Goal: Task Accomplishment & Management: Manage account settings

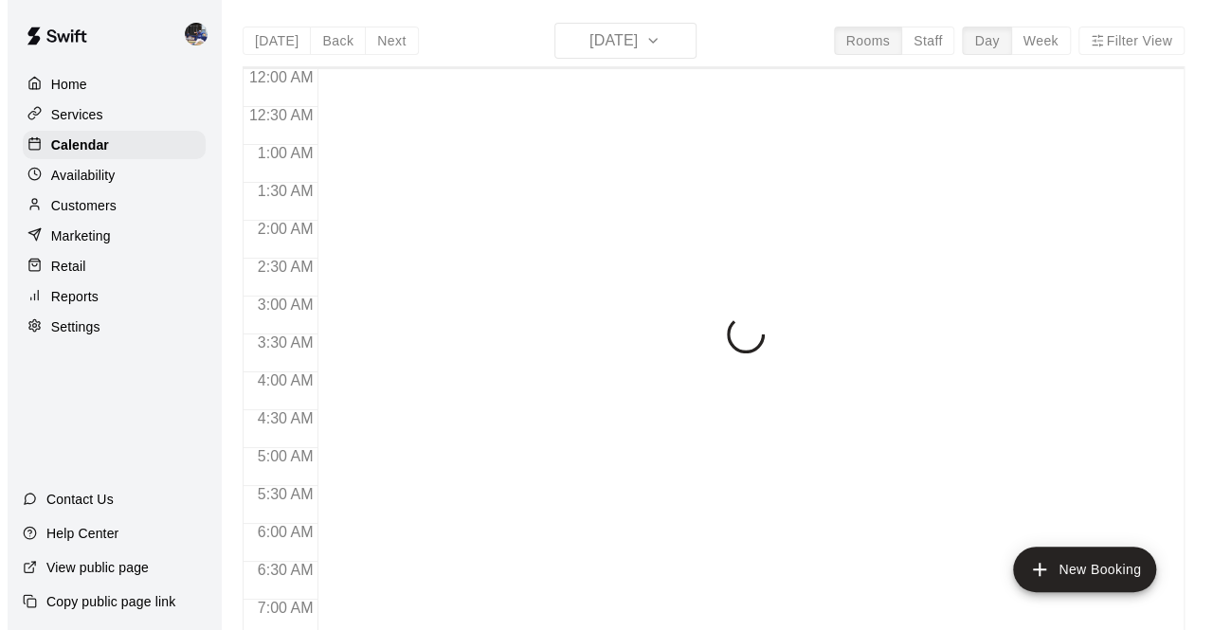
scroll to position [1236, 0]
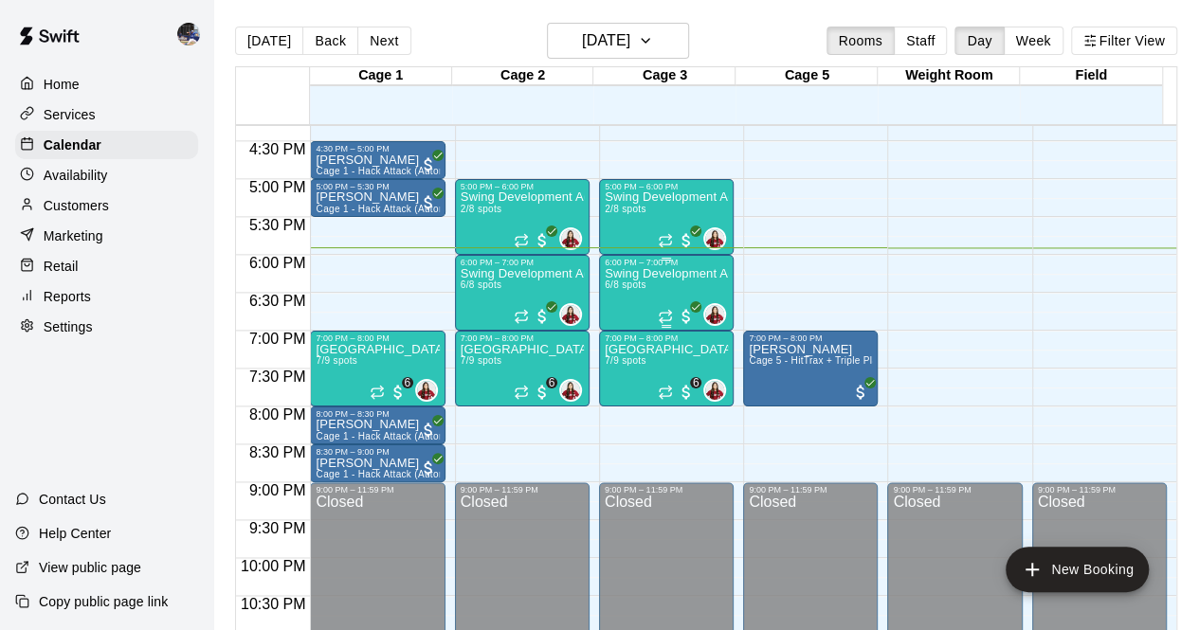
click at [639, 280] on div "Swing Development Academy 12U/14U 6/8 spots" at bounding box center [666, 582] width 123 height 630
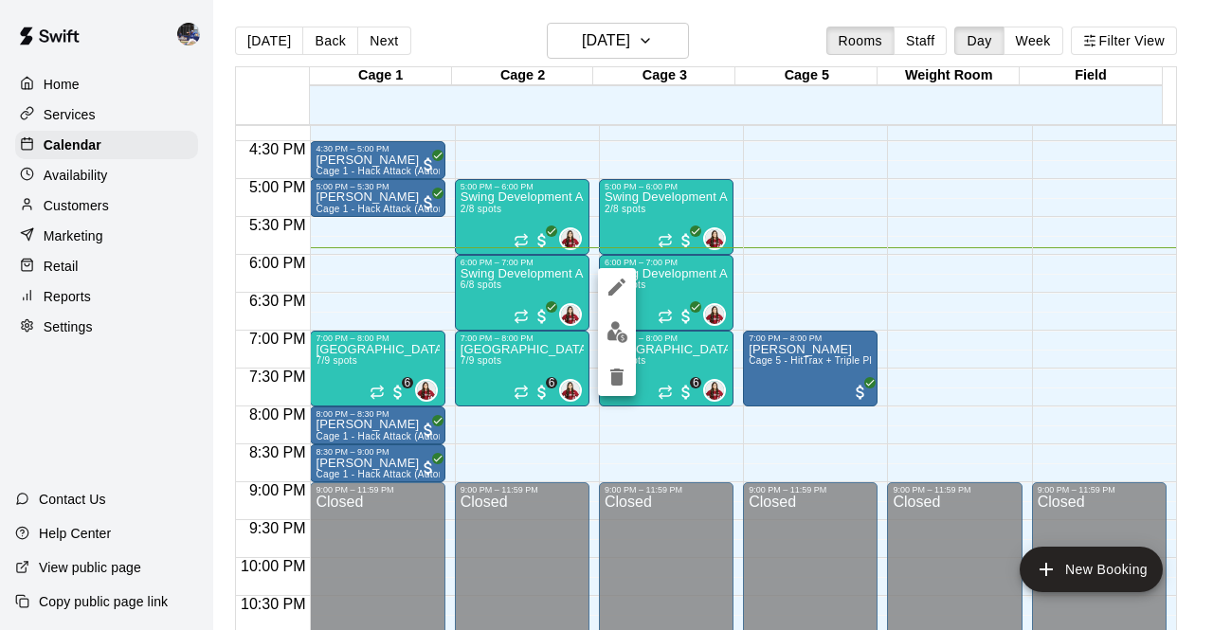
click at [818, 264] on div at bounding box center [606, 315] width 1213 height 630
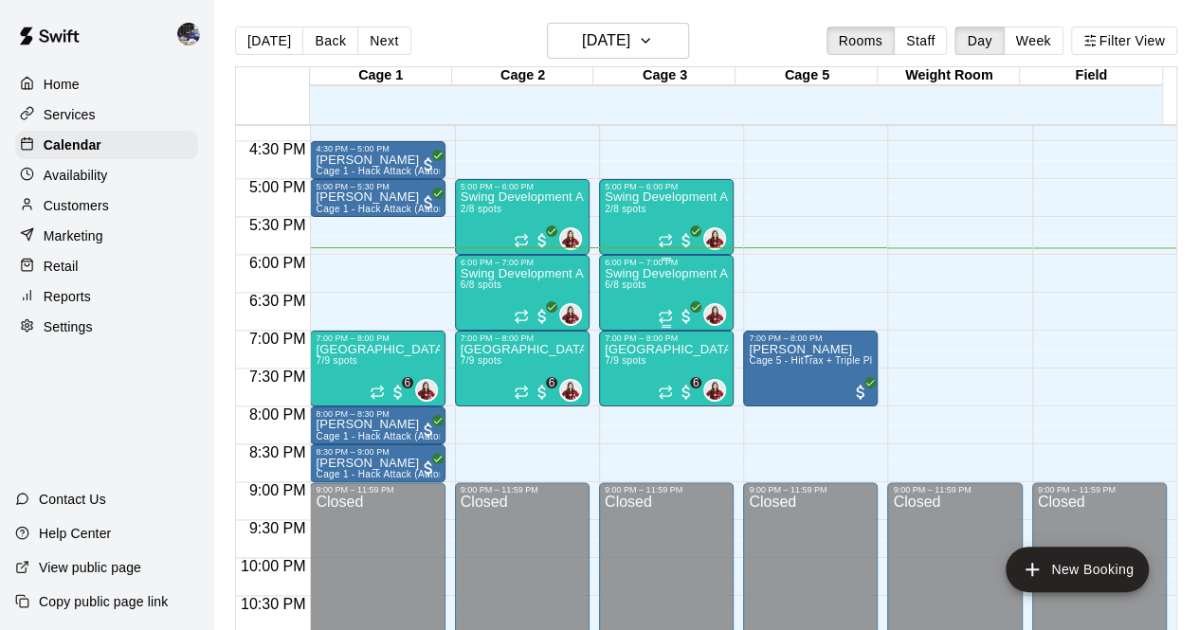
click at [653, 282] on div "Swing Development Academy 12U/14U 6/8 spots" at bounding box center [666, 582] width 123 height 630
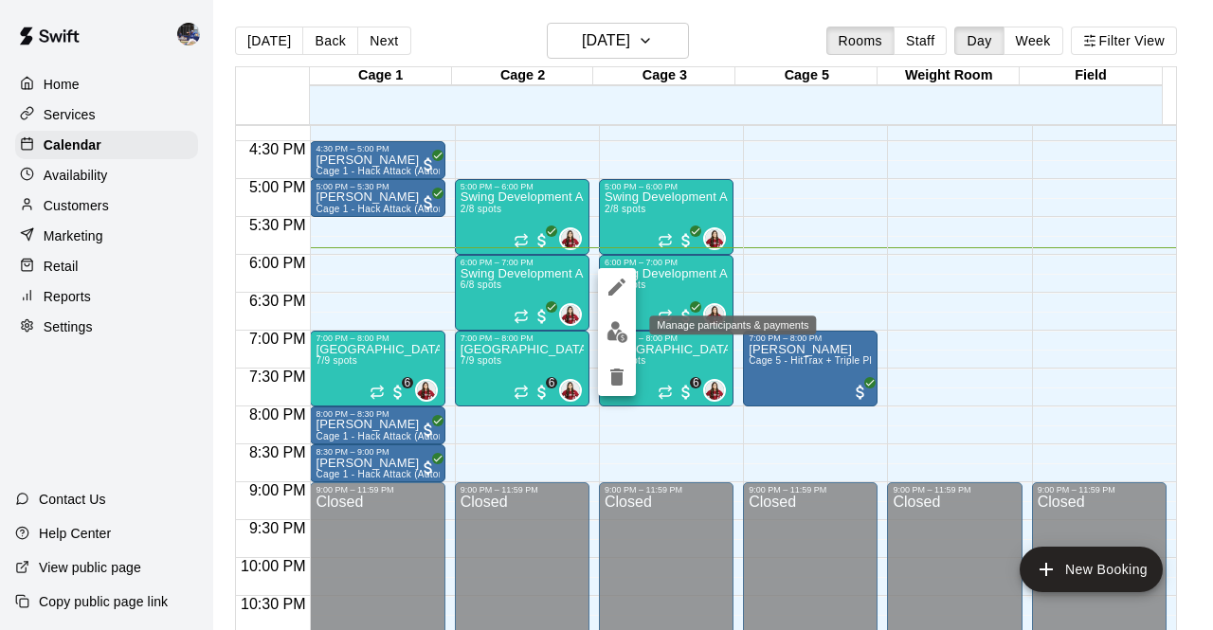
click at [618, 331] on img "edit" at bounding box center [618, 332] width 22 height 22
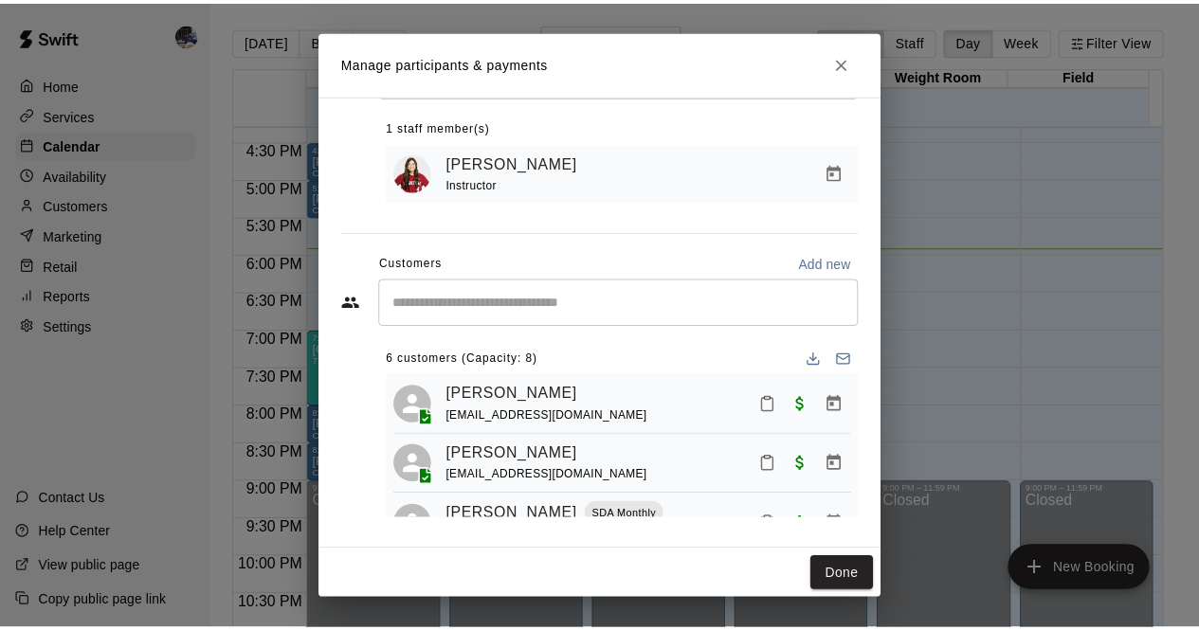
scroll to position [0, 0]
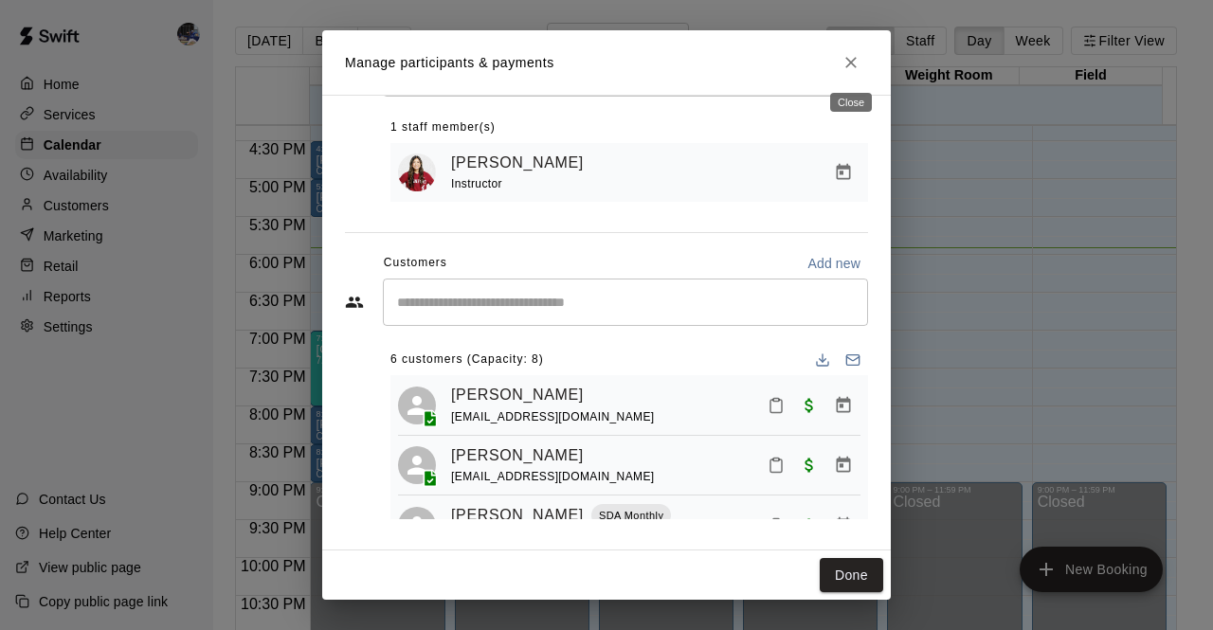
click at [853, 69] on icon "Close" at bounding box center [851, 62] width 19 height 19
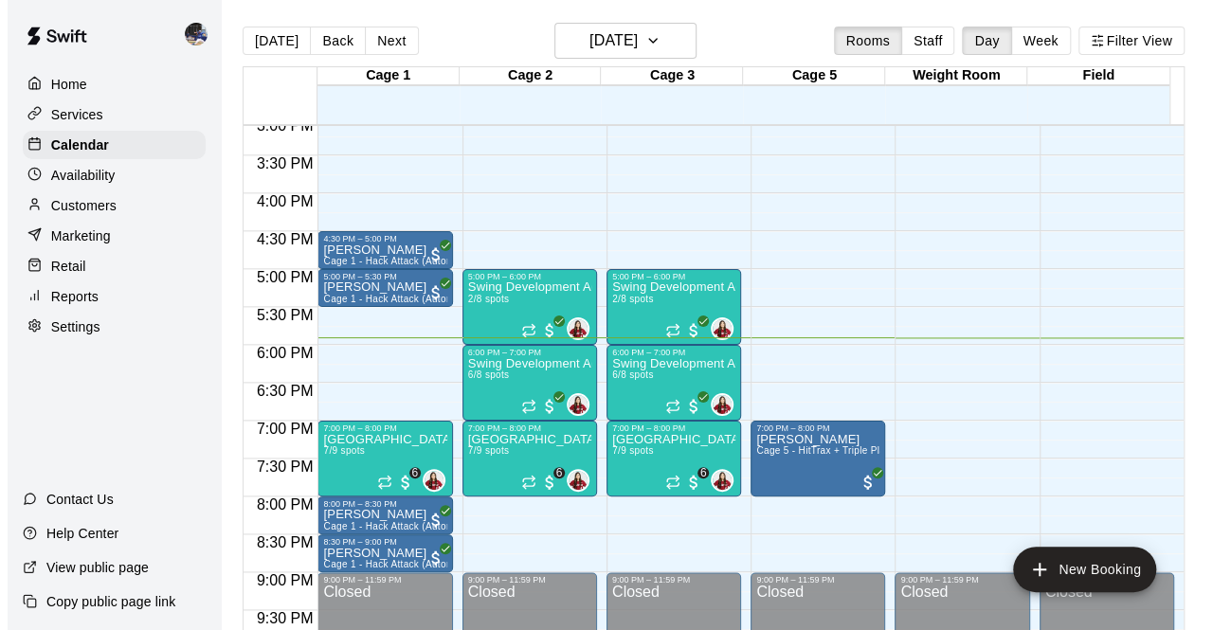
scroll to position [1145, 0]
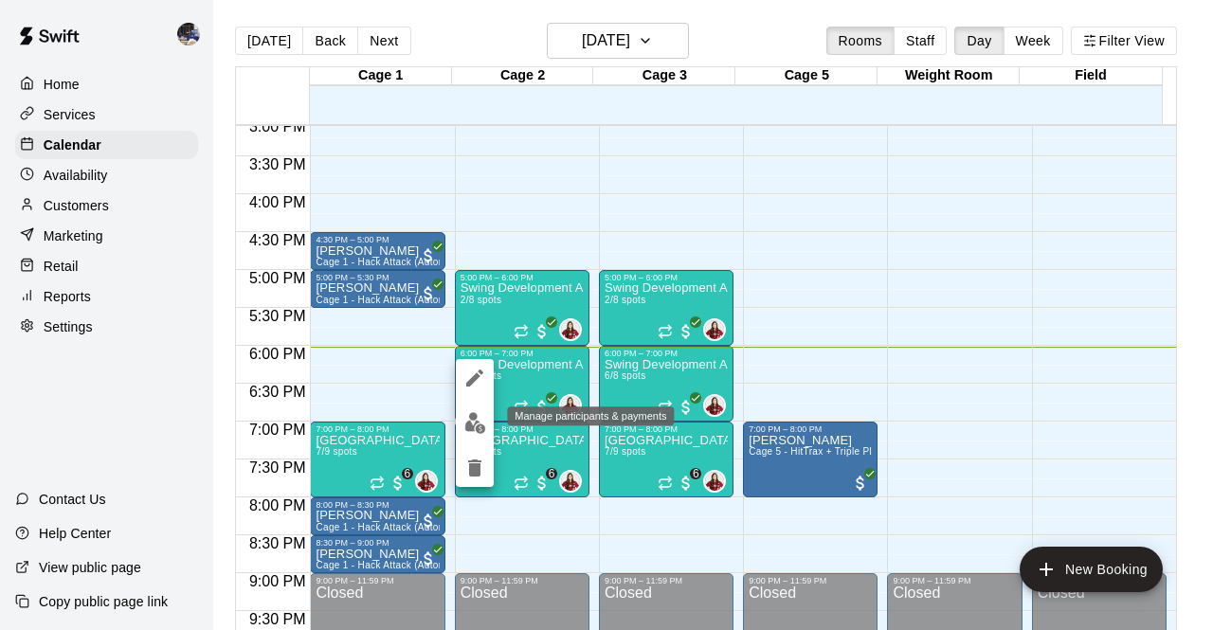
click at [477, 422] on img "edit" at bounding box center [475, 423] width 22 height 22
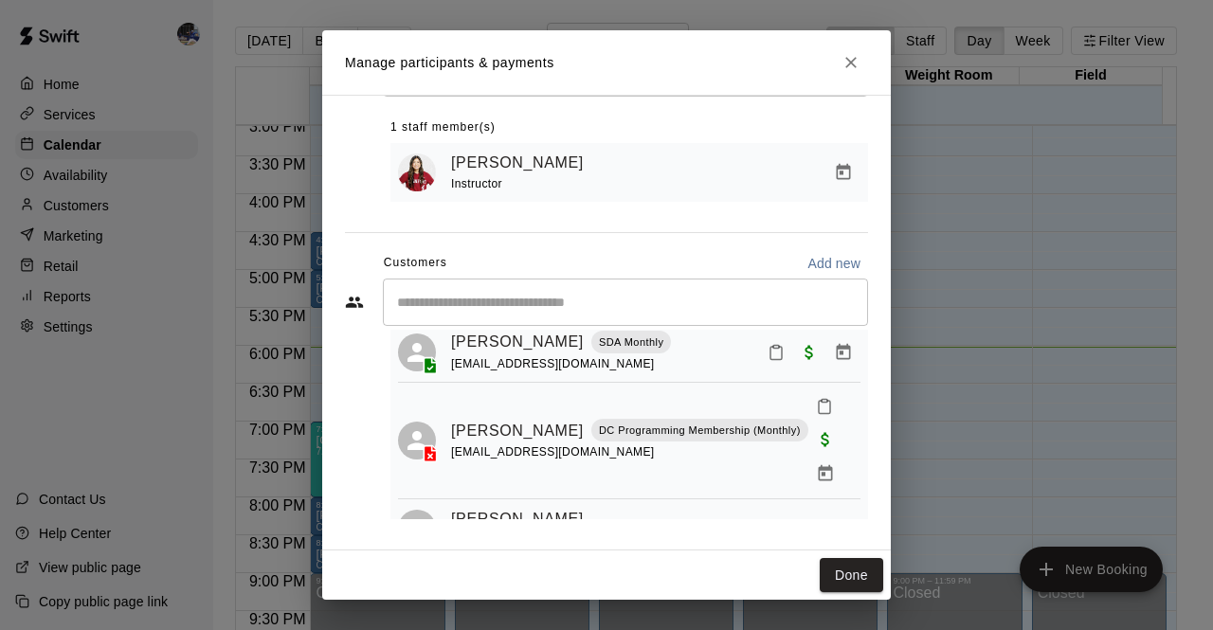
scroll to position [173, 0]
click at [839, 66] on button "Close" at bounding box center [851, 62] width 34 height 34
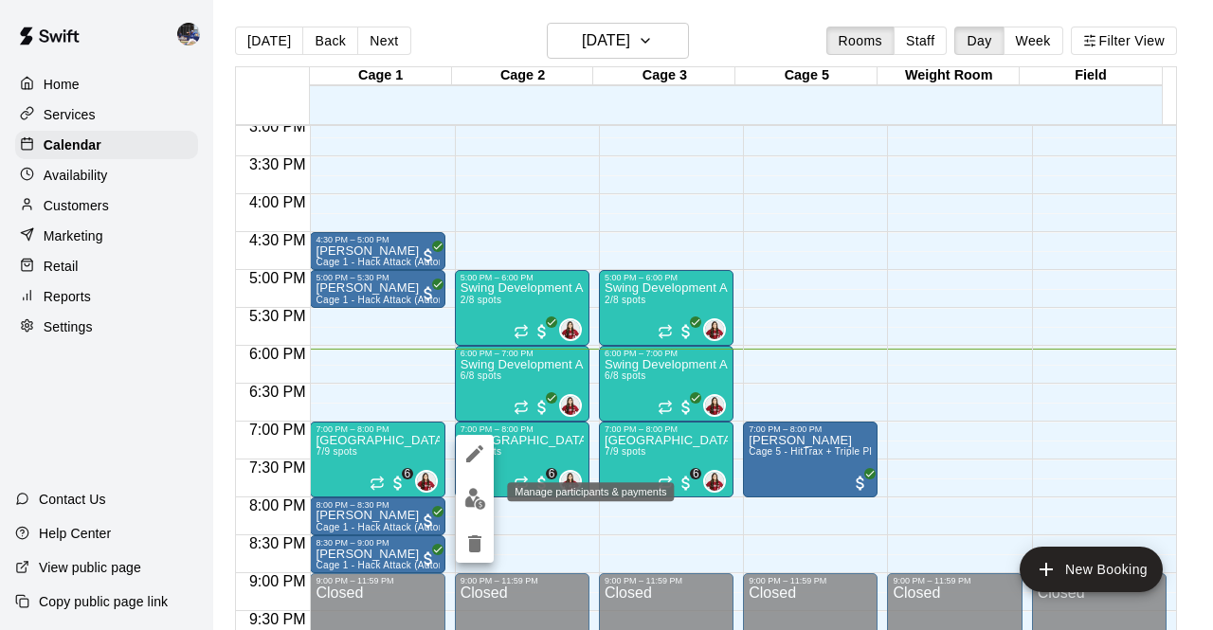
click at [472, 503] on img "edit" at bounding box center [475, 499] width 22 height 22
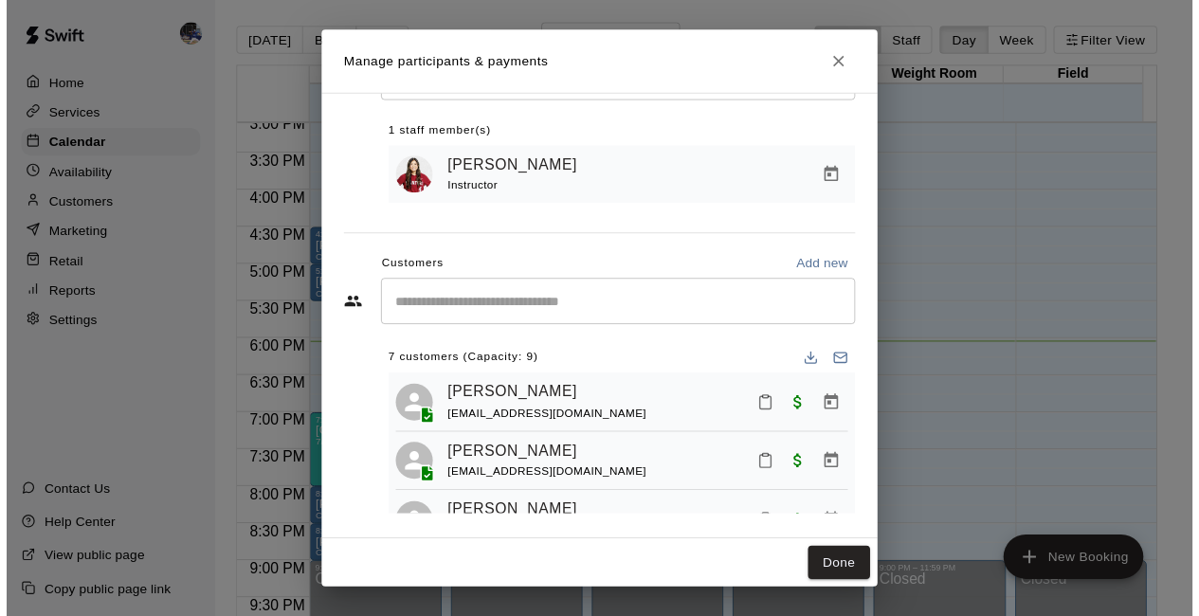
scroll to position [87, 0]
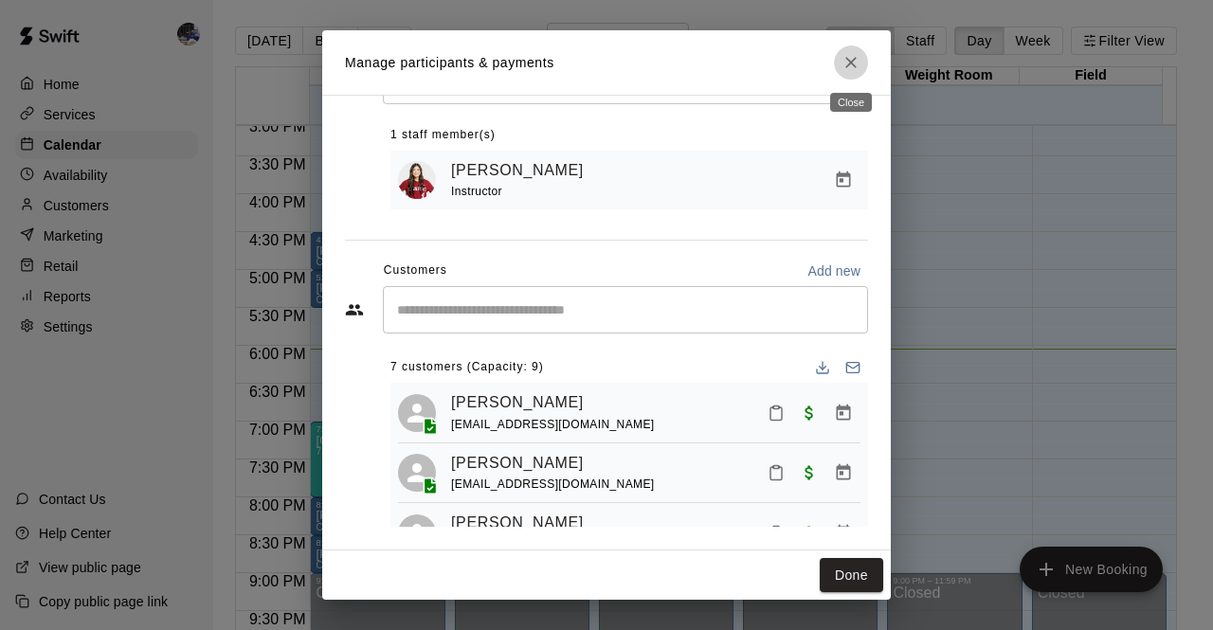
click at [842, 71] on icon "Close" at bounding box center [851, 62] width 19 height 19
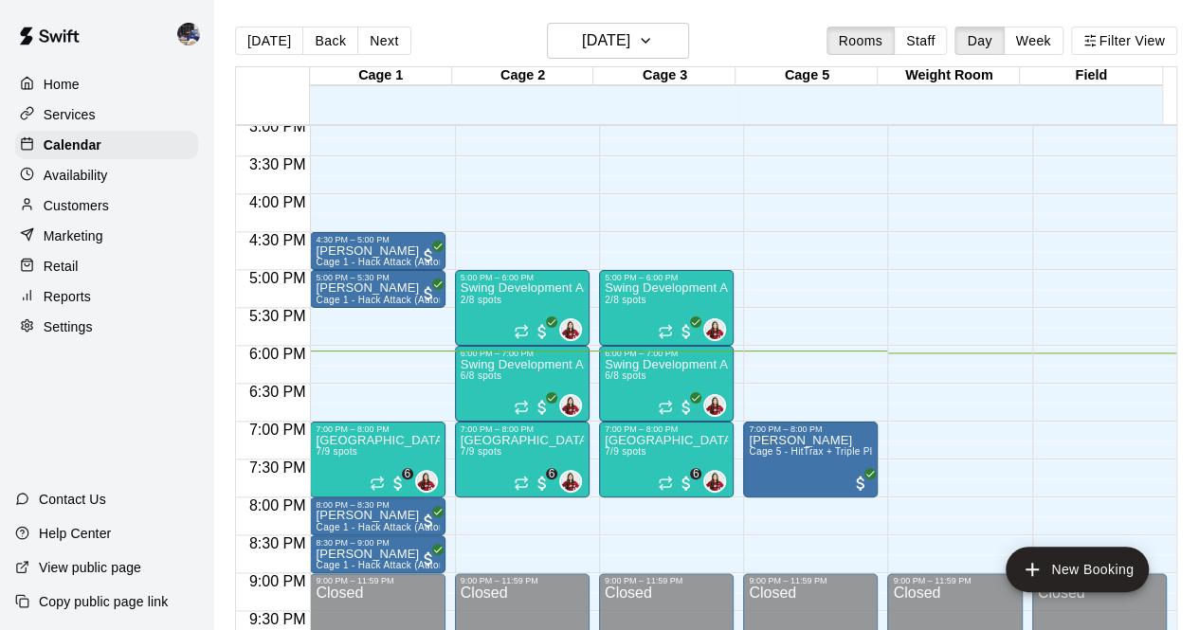
click at [64, 306] on p "Reports" at bounding box center [67, 296] width 47 height 19
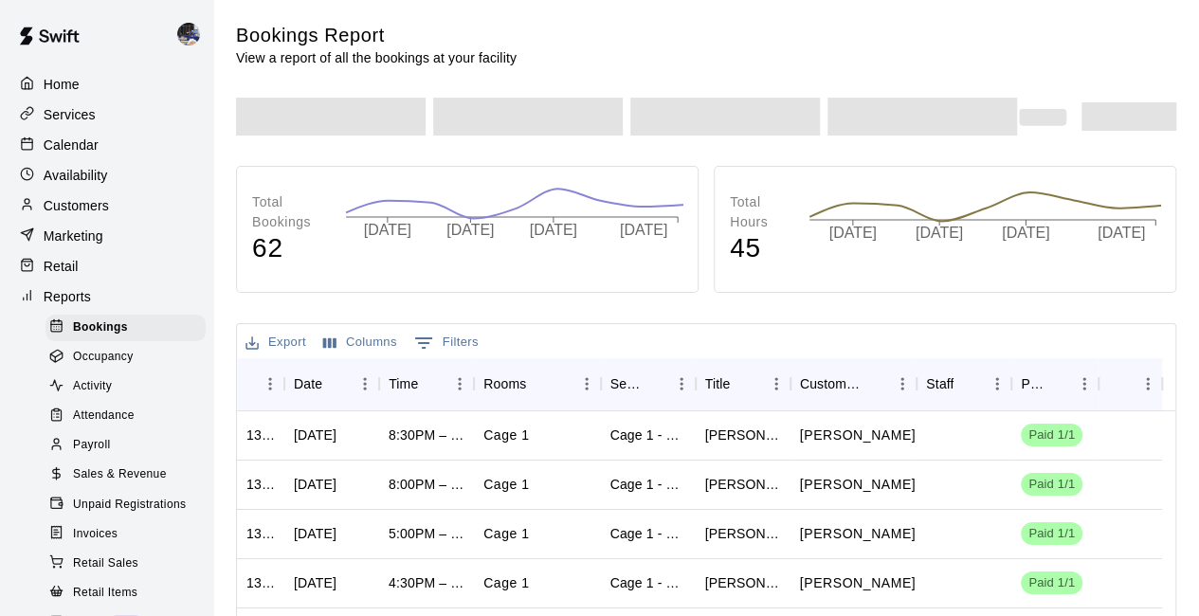
click at [104, 484] on span "Sales & Revenue" at bounding box center [120, 474] width 94 height 19
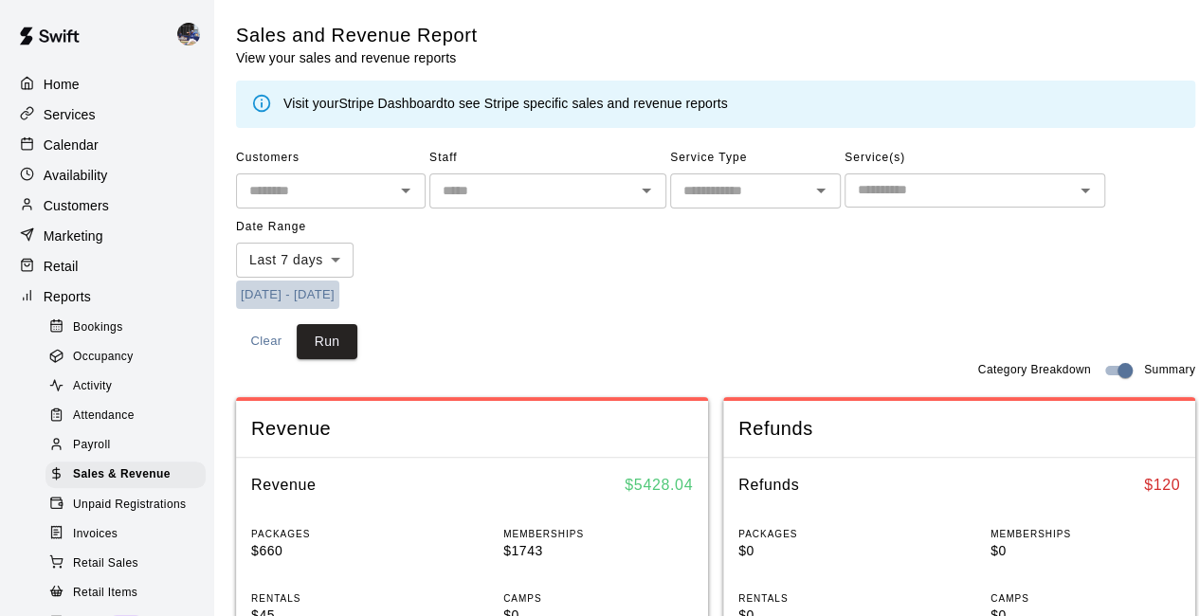
click at [314, 301] on button "[DATE] - [DATE]" at bounding box center [287, 295] width 103 height 29
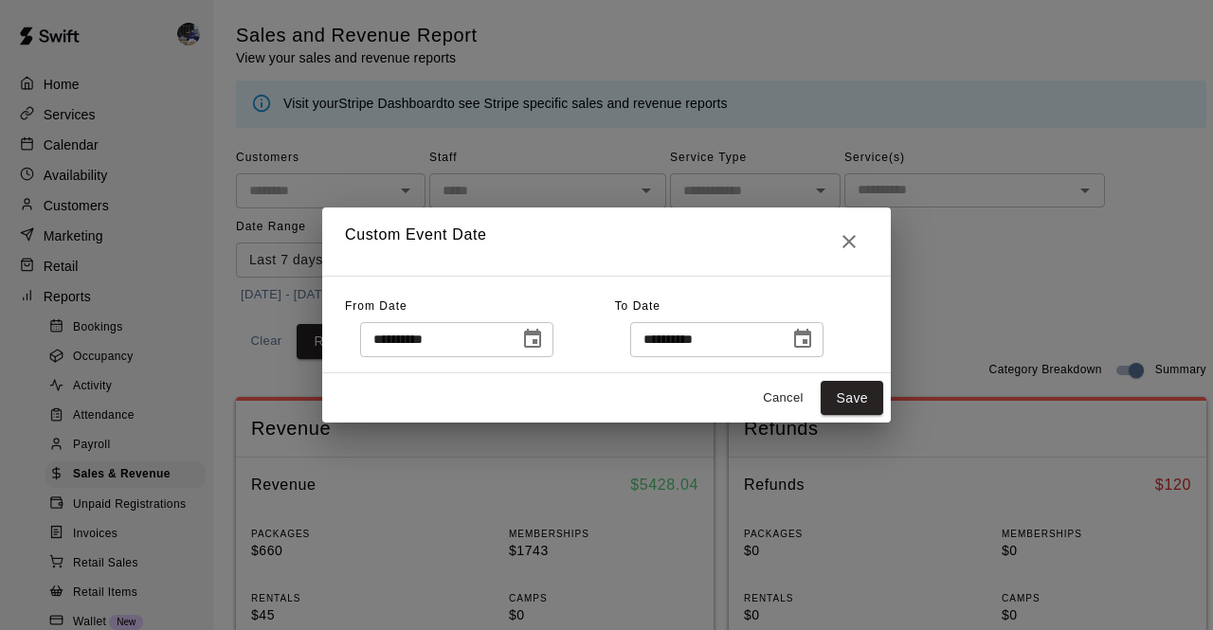
click at [544, 339] on icon "Choose date, selected date is Aug 7, 2025" at bounding box center [532, 339] width 23 height 23
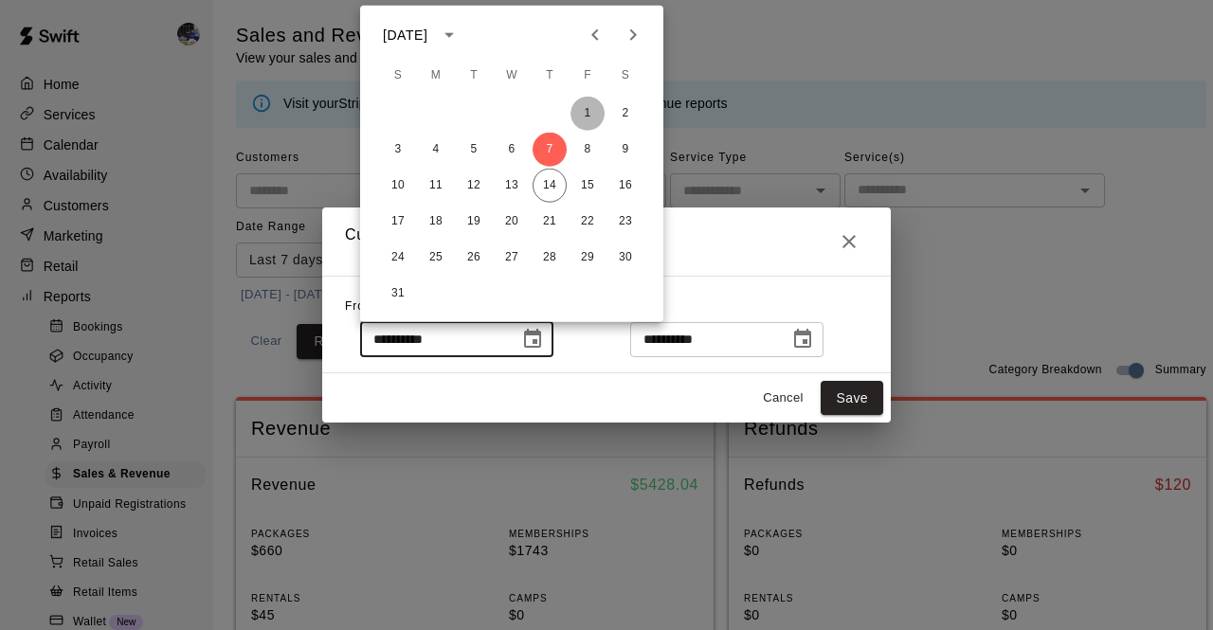
click at [586, 111] on button "1" at bounding box center [588, 114] width 34 height 34
type input "**********"
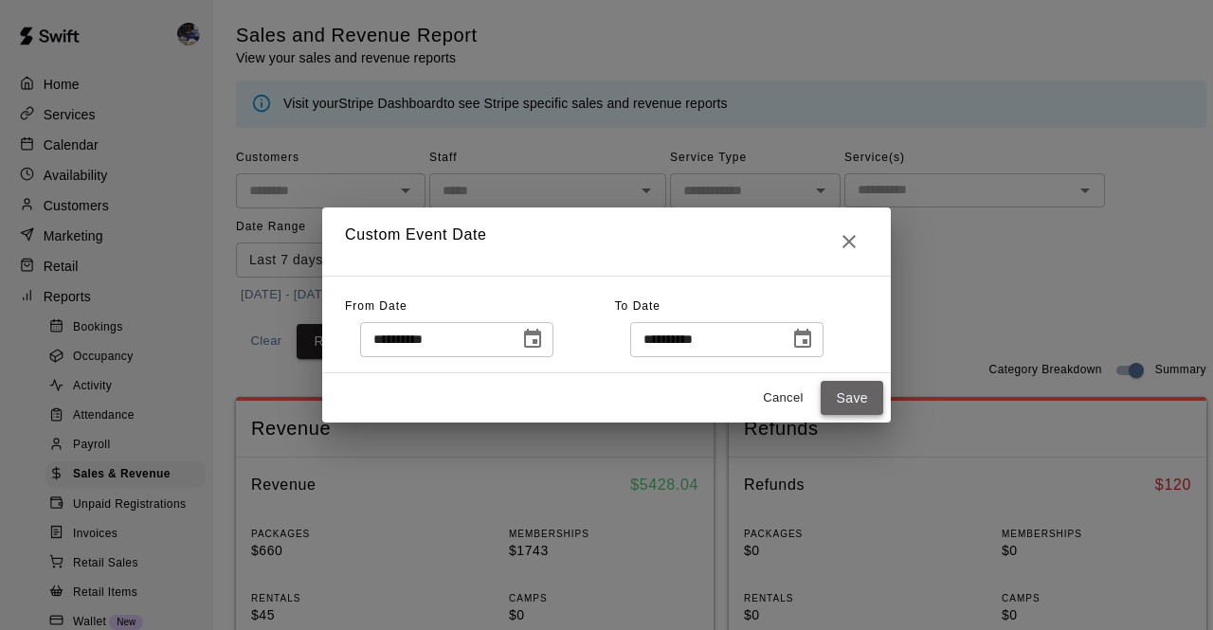
click at [865, 391] on button "Save" at bounding box center [852, 398] width 63 height 35
type input "******"
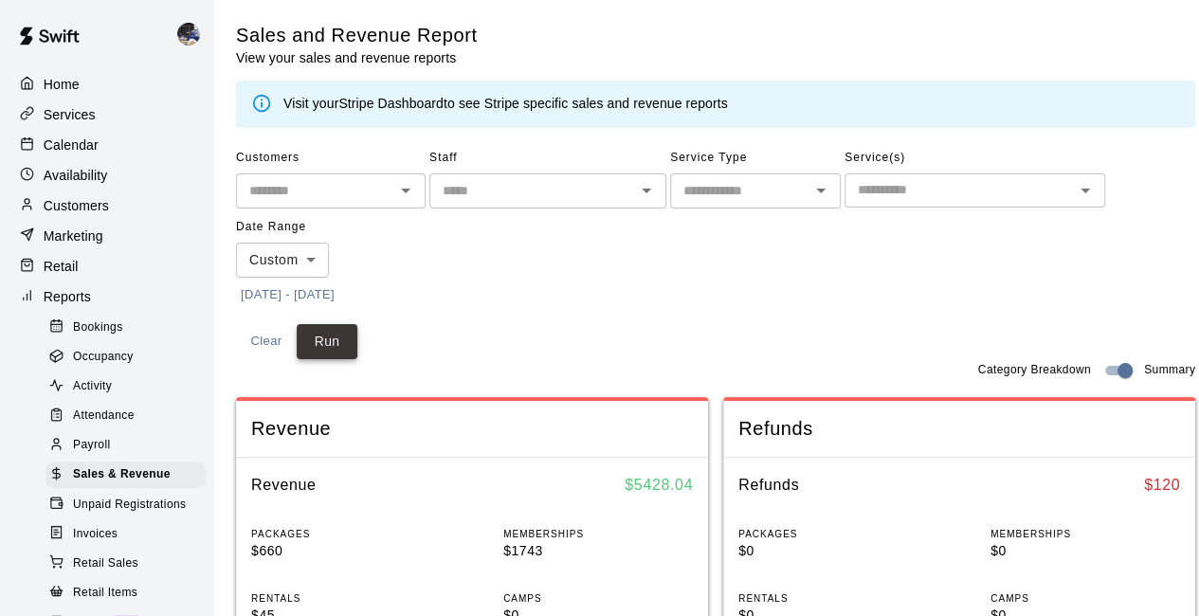
click at [345, 336] on button "Run" at bounding box center [327, 341] width 61 height 35
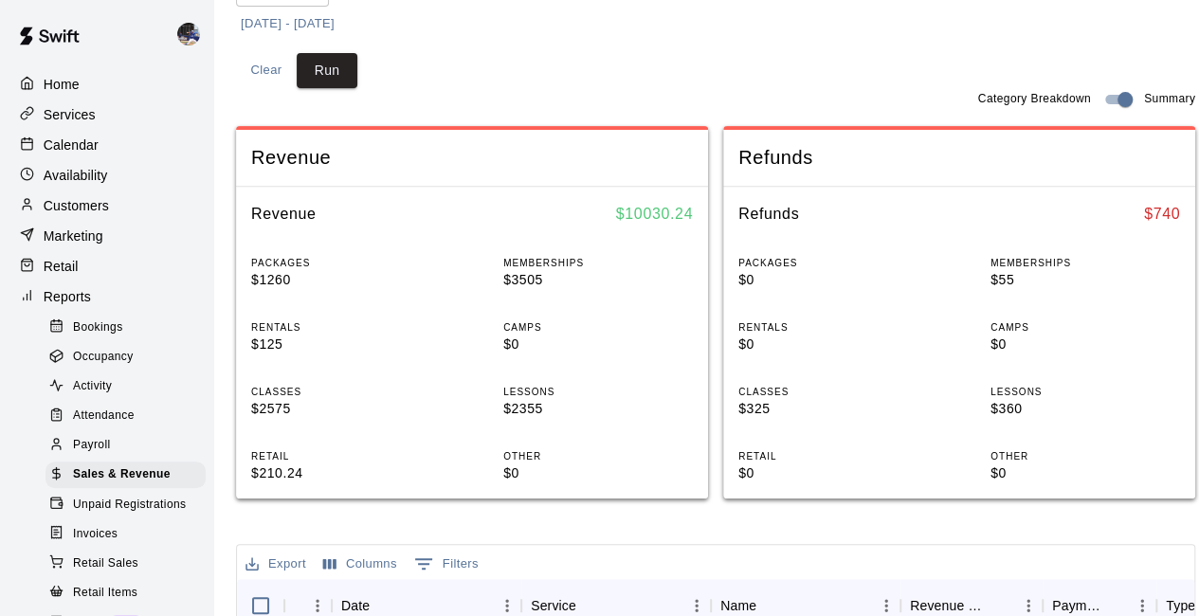
scroll to position [272, 0]
drag, startPoint x: 277, startPoint y: 471, endPoint x: 217, endPoint y: 469, distance: 59.7
click at [217, 469] on main "Sales and Revenue Report View your sales and revenue reports Visit your Stripe …" at bounding box center [715, 471] width 1005 height 1486
click at [304, 420] on div "PACKAGES $1260 MEMBERSHIPS $3505 RENTALS $125 CAMPS $0 CLASSES $2575 LESSONS $2…" at bounding box center [472, 369] width 472 height 258
click at [71, 93] on p "Home" at bounding box center [62, 84] width 36 height 19
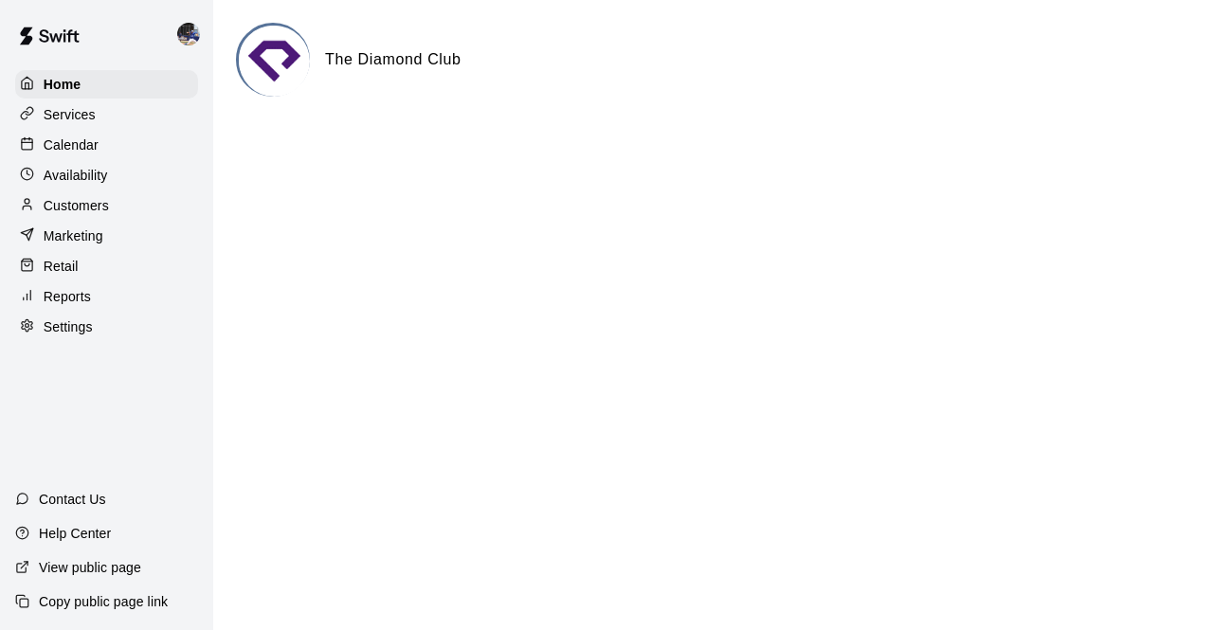
click at [82, 150] on p "Calendar" at bounding box center [71, 145] width 55 height 19
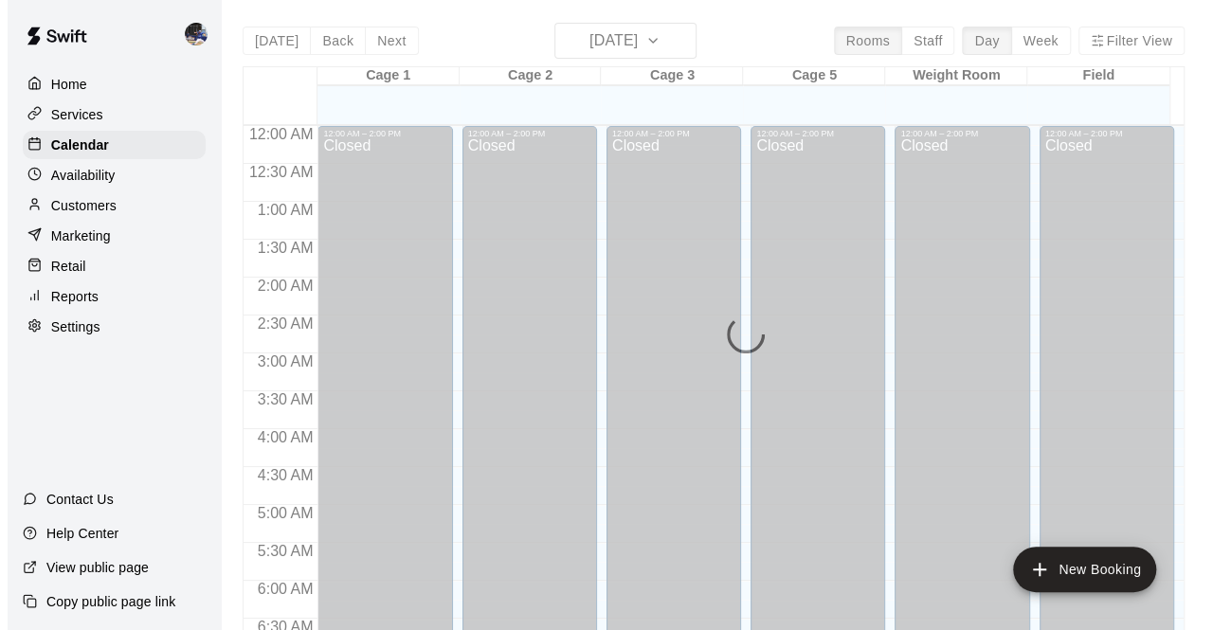
scroll to position [1236, 0]
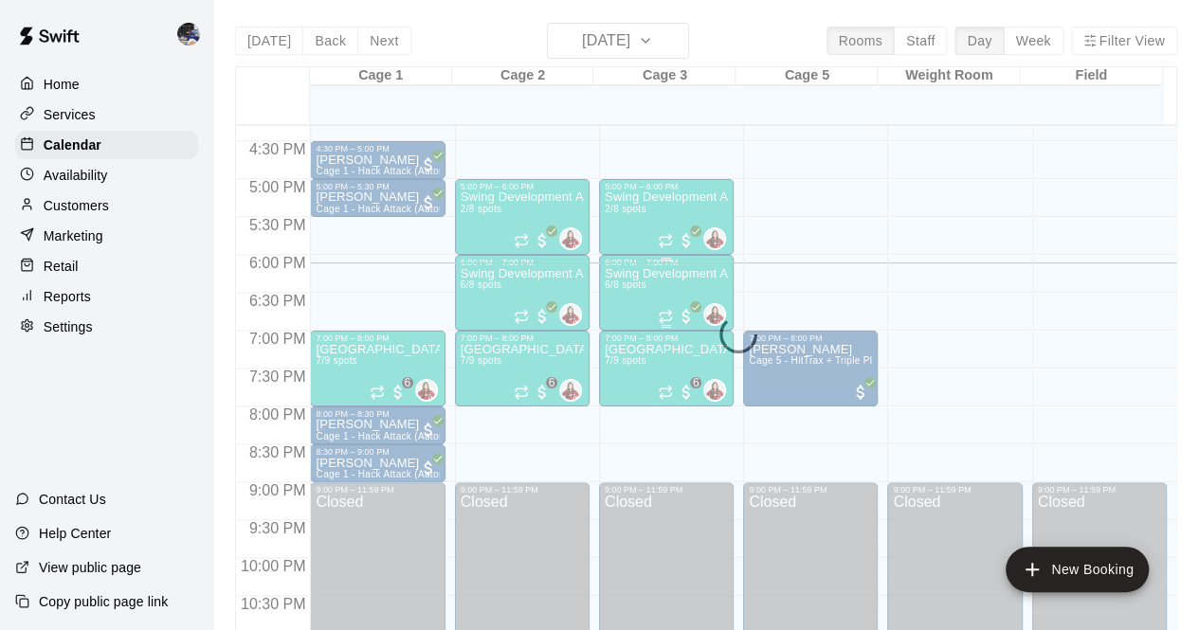
click at [646, 287] on div "Swing Development Academy 12U/14U 6/8 spots" at bounding box center [666, 582] width 123 height 630
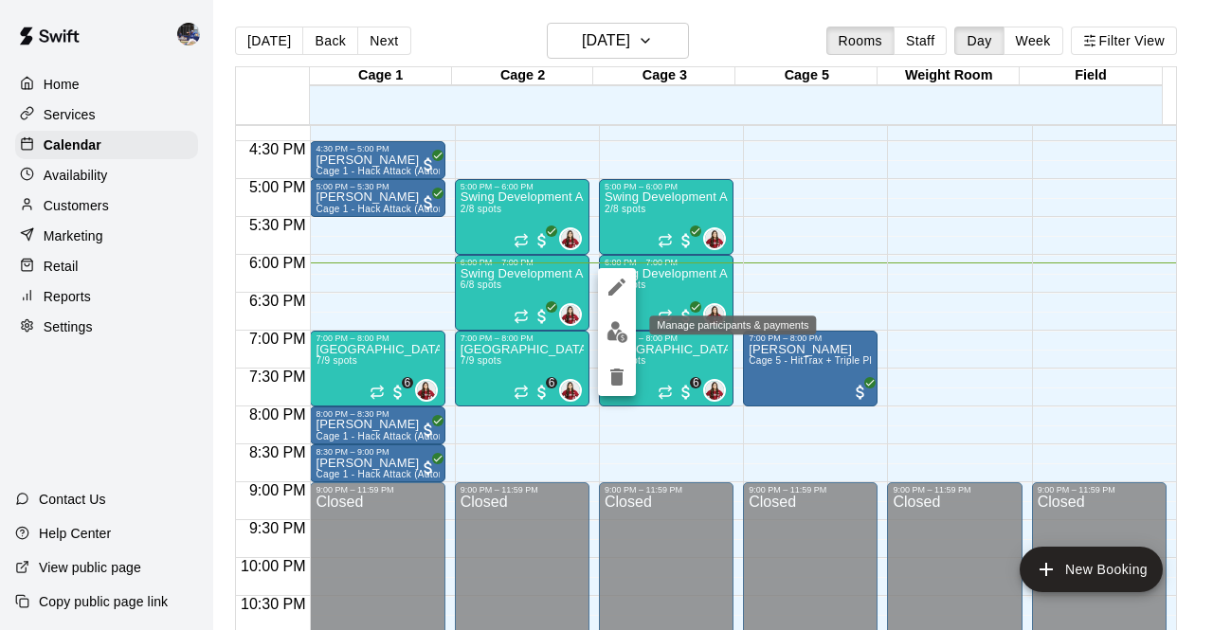
click at [620, 331] on img "edit" at bounding box center [618, 332] width 22 height 22
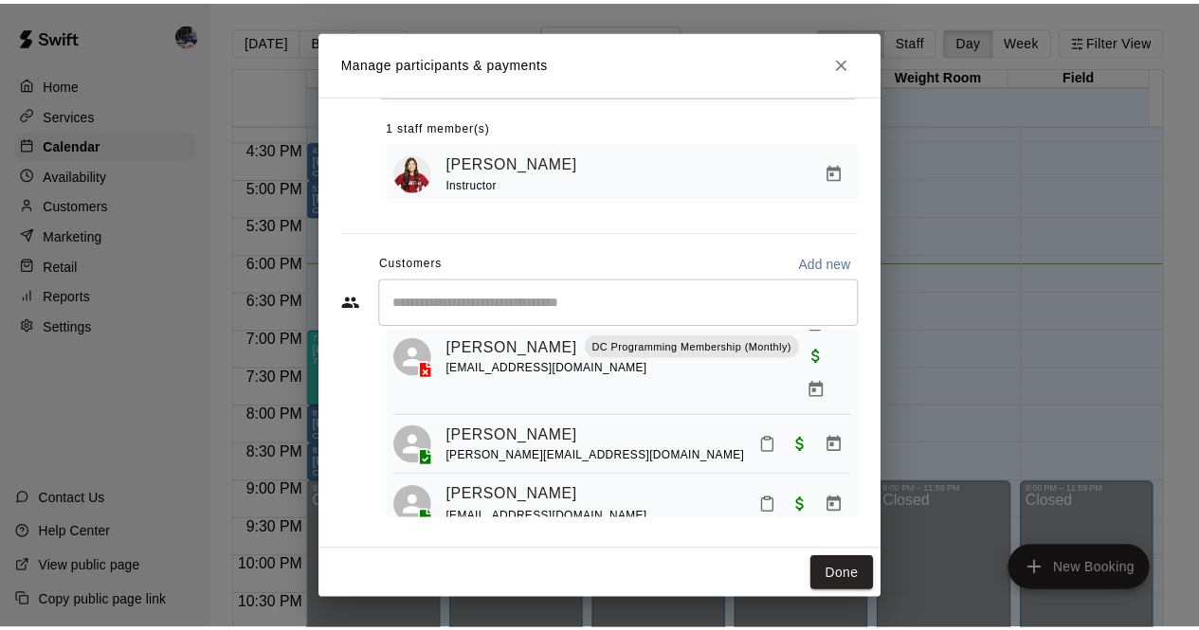
scroll to position [263, 0]
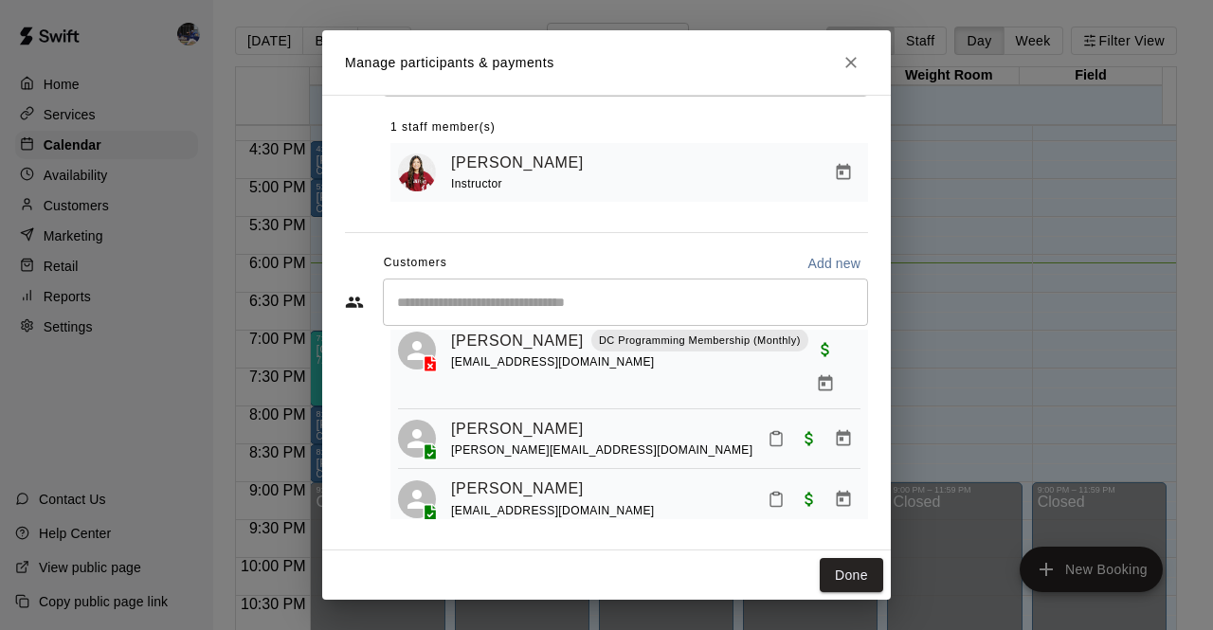
click at [569, 314] on div "​" at bounding box center [625, 302] width 485 height 47
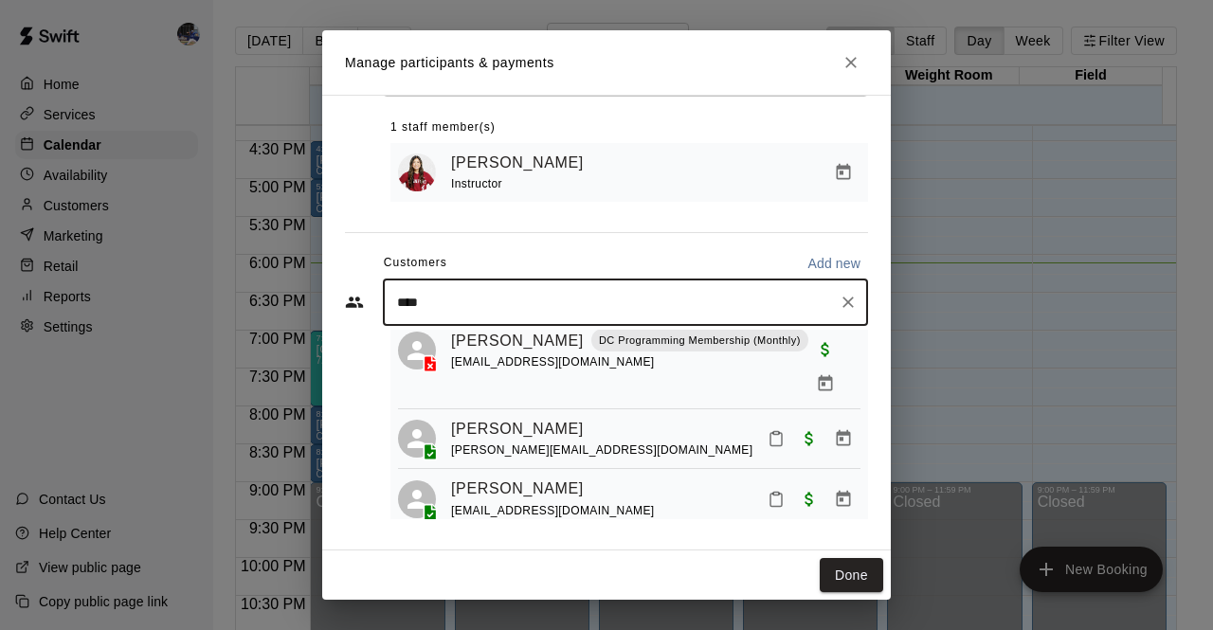
type input "*****"
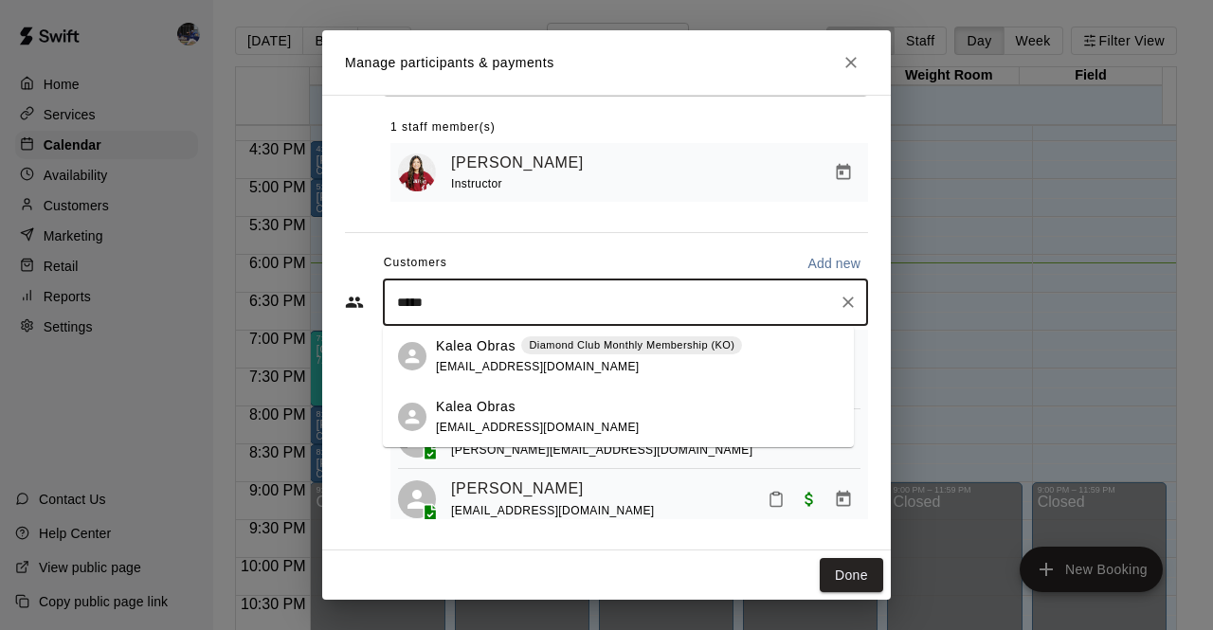
click at [574, 365] on div "Kalea Obras Diamond Club Monthly Membership (KO) [EMAIL_ADDRESS][DOMAIN_NAME]" at bounding box center [589, 356] width 306 height 41
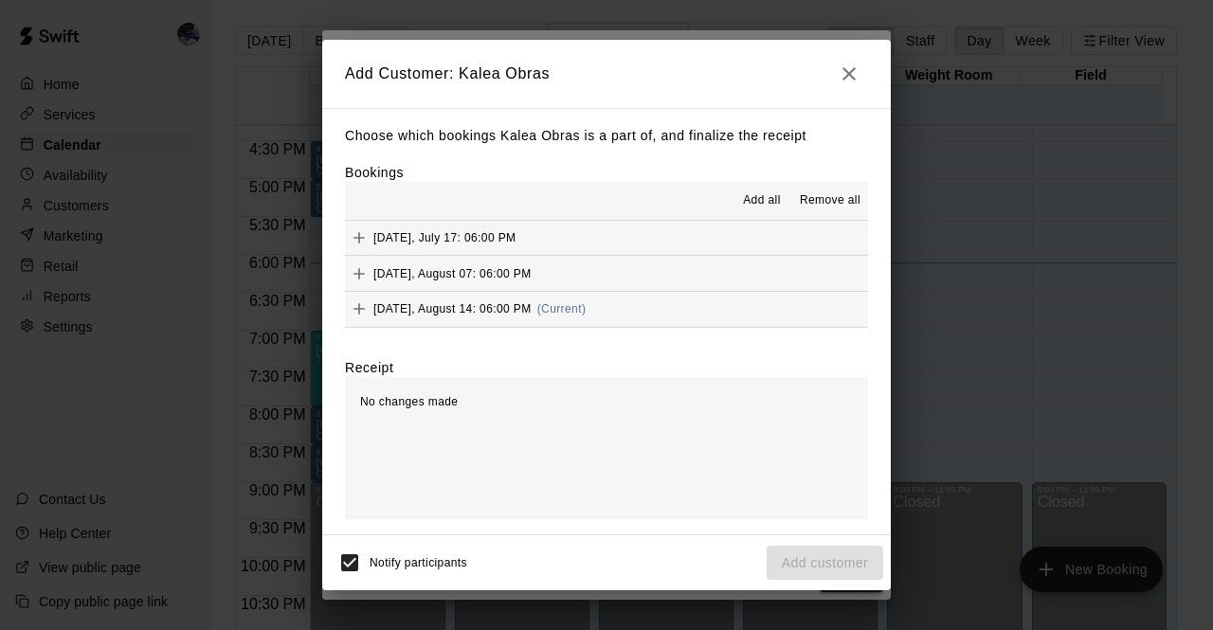
click at [559, 304] on span "(Current)" at bounding box center [561, 308] width 49 height 13
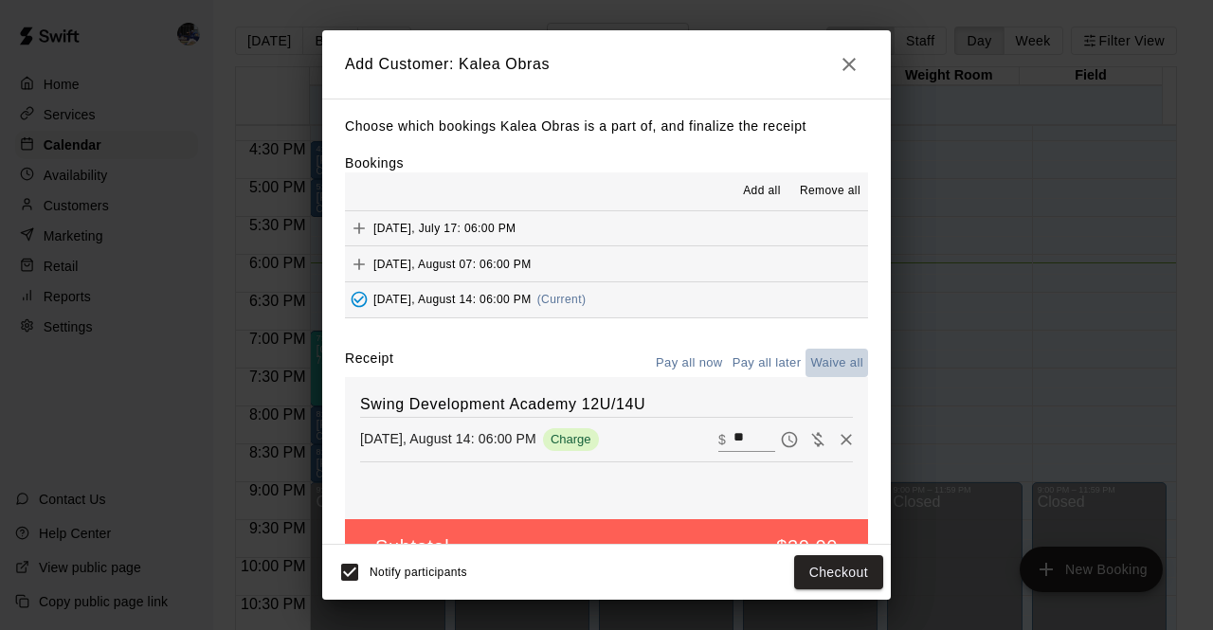
click at [838, 361] on button "Waive all" at bounding box center [837, 363] width 63 height 29
type input "*"
click at [798, 565] on button "Add customer" at bounding box center [825, 572] width 117 height 35
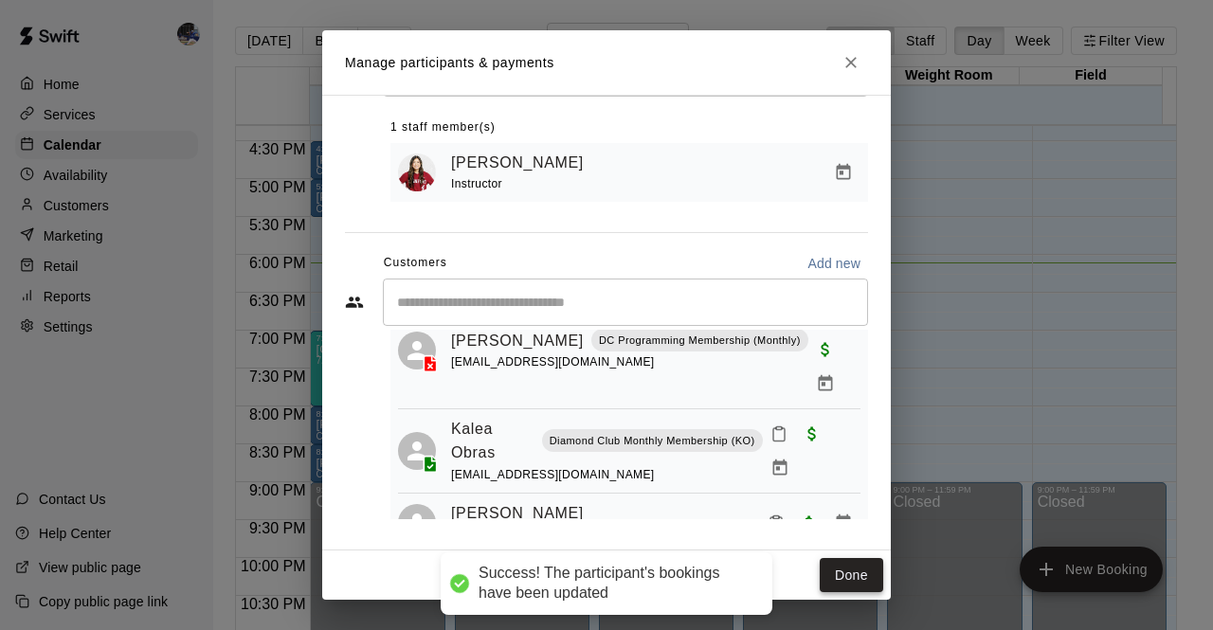
click at [844, 570] on button "Done" at bounding box center [852, 575] width 64 height 35
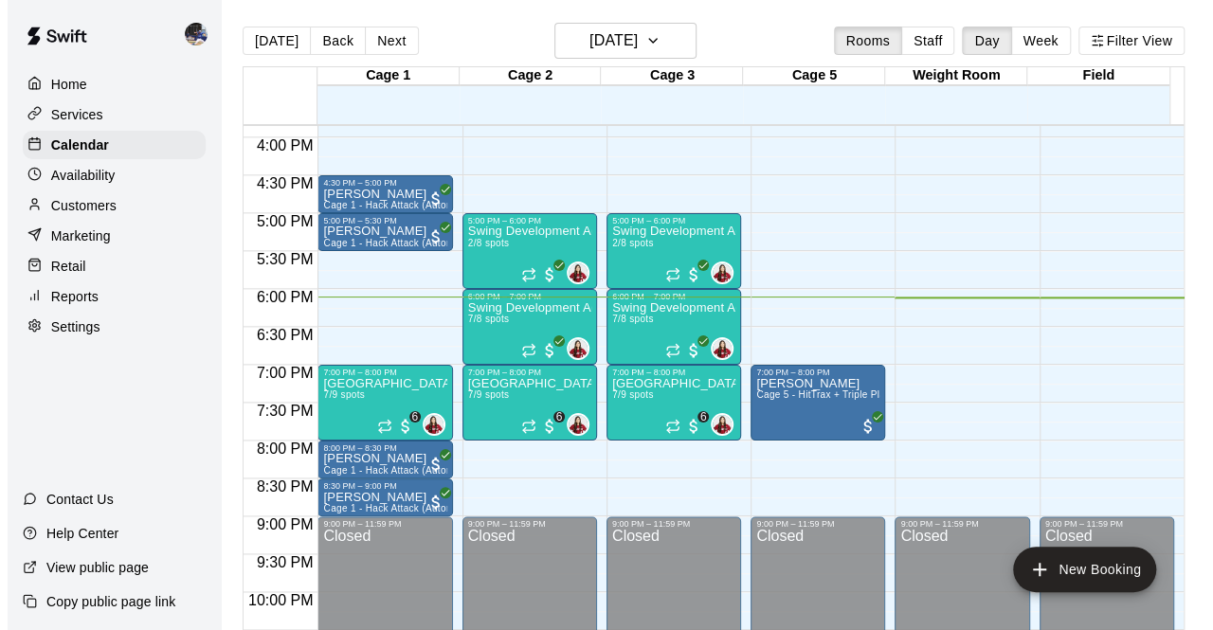
scroll to position [1201, 0]
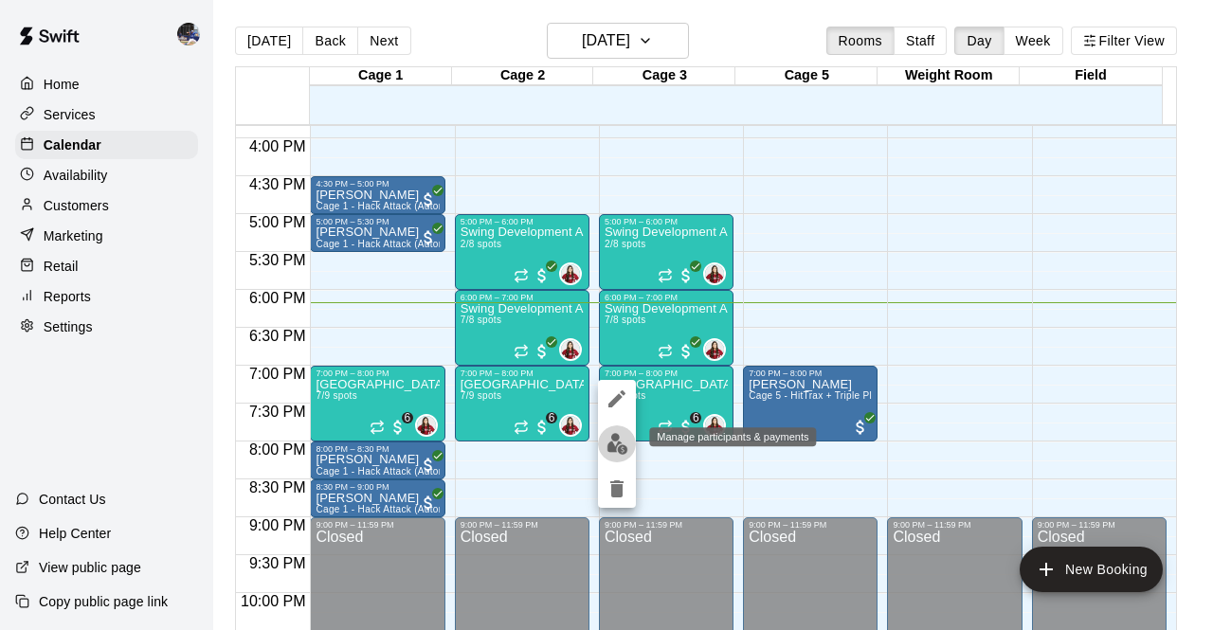
click at [617, 446] on img "edit" at bounding box center [618, 444] width 22 height 22
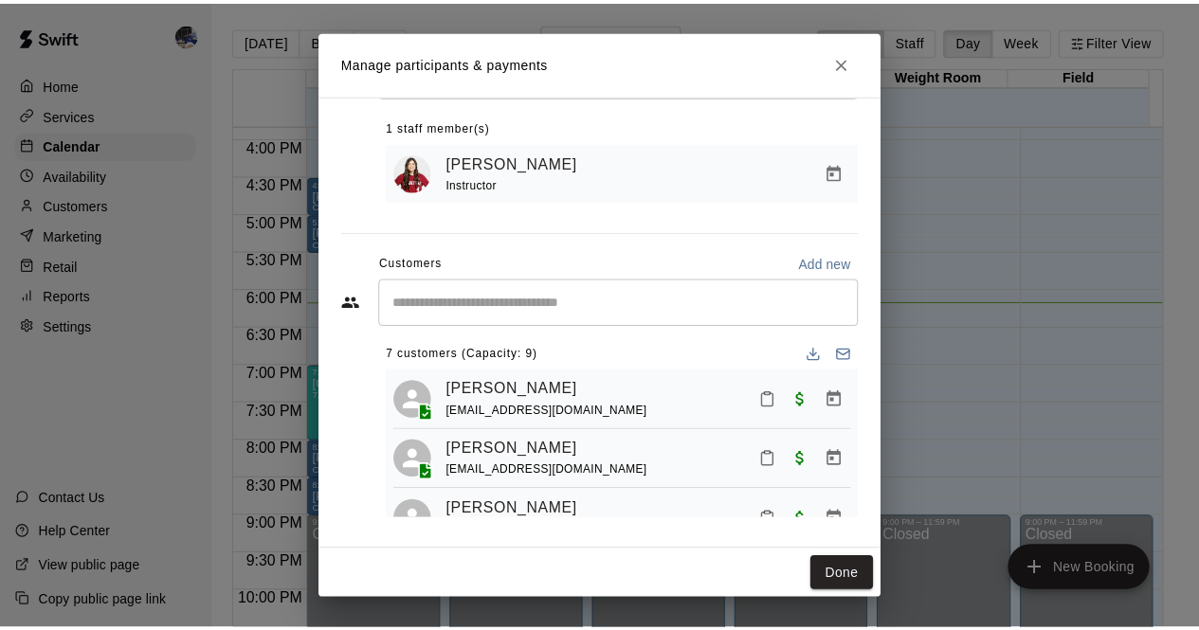
scroll to position [0, 0]
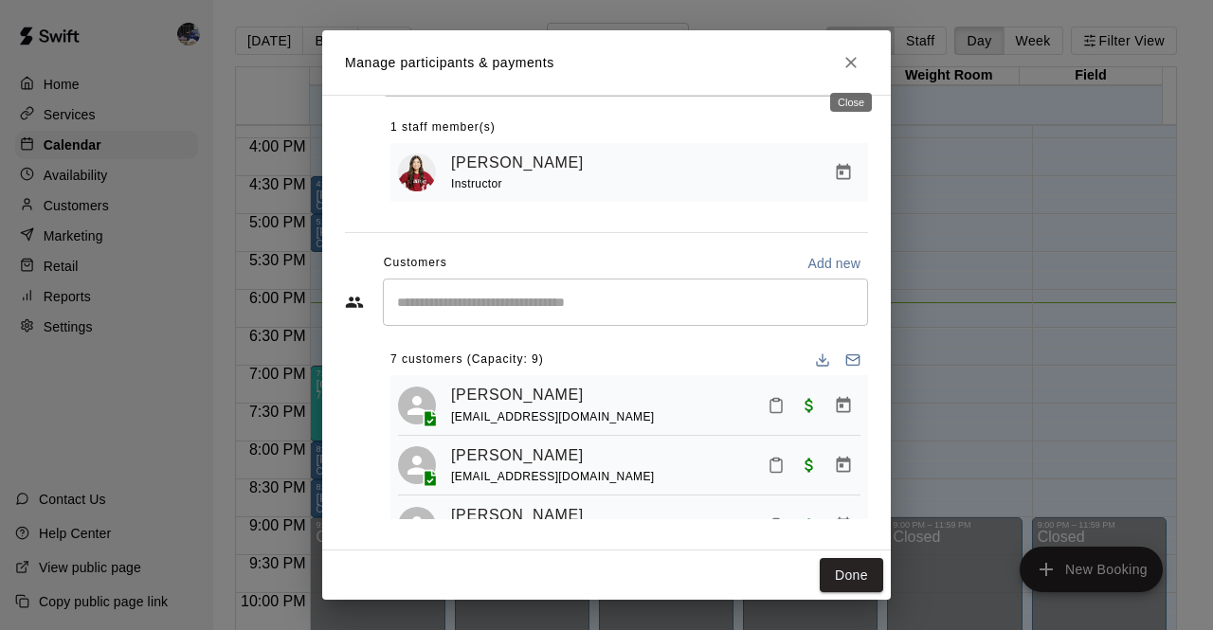
click at [844, 69] on icon "Close" at bounding box center [851, 62] width 19 height 19
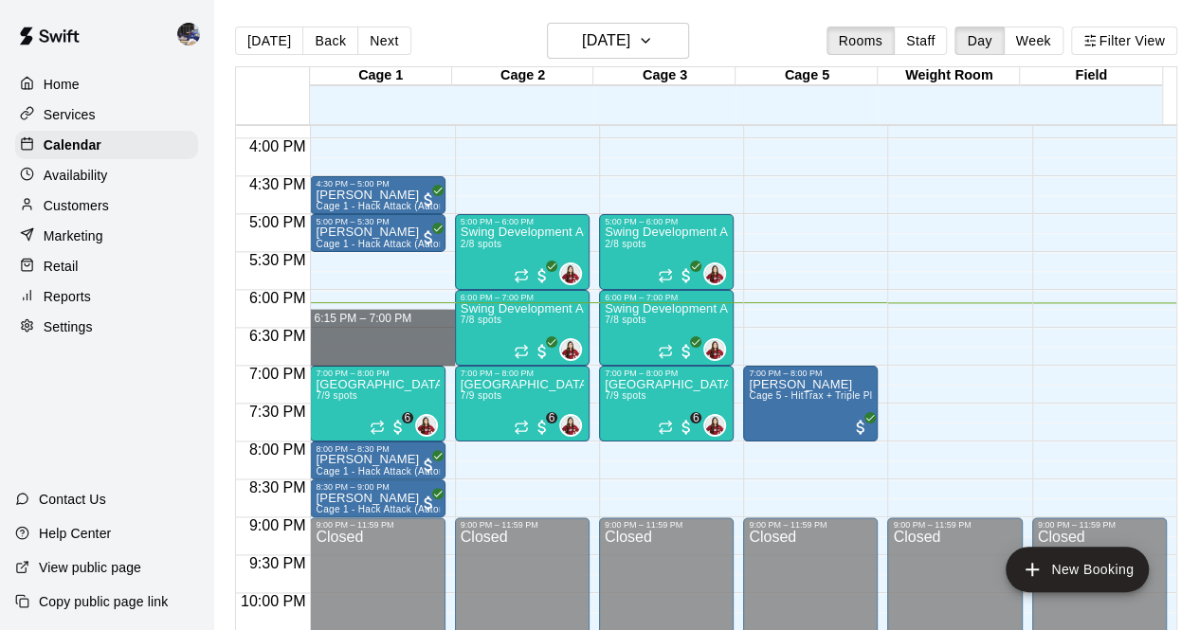
drag, startPoint x: 434, startPoint y: 308, endPoint x: 432, endPoint y: 356, distance: 48.4
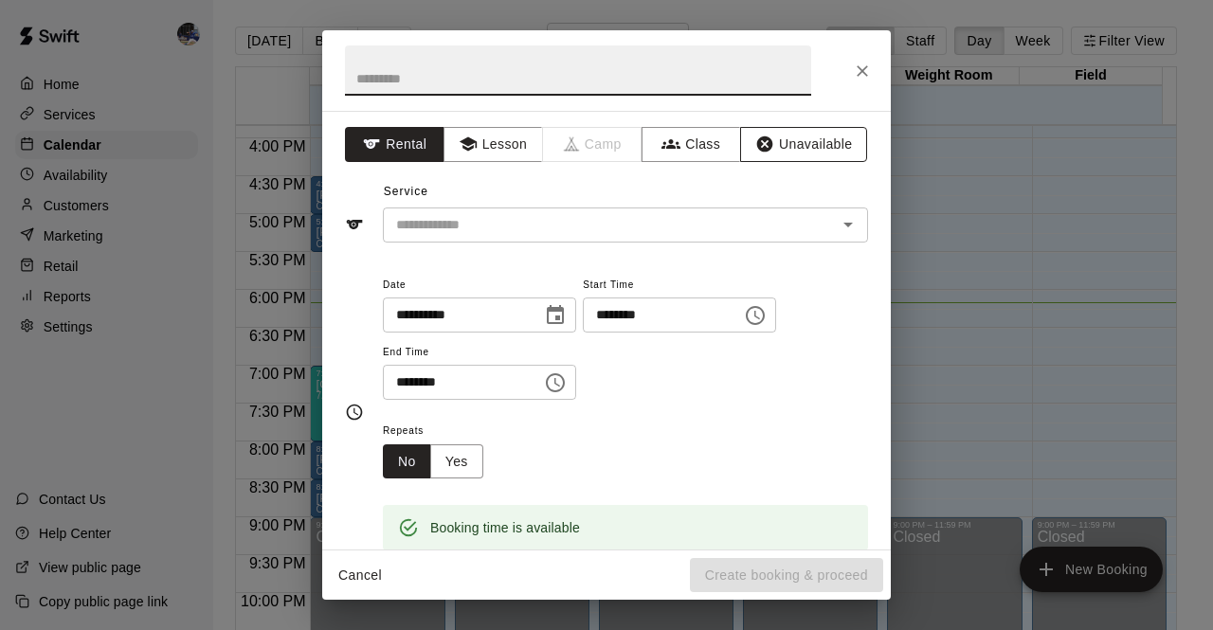
click at [824, 145] on button "Unavailable" at bounding box center [803, 144] width 127 height 35
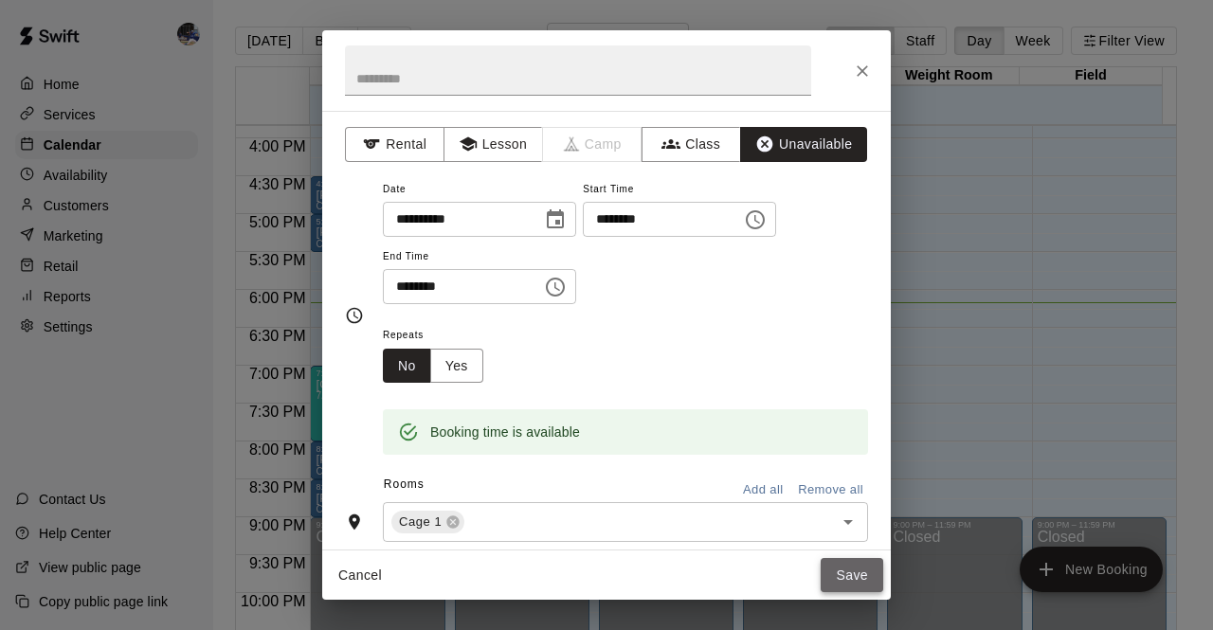
click at [829, 565] on button "Save" at bounding box center [852, 575] width 63 height 35
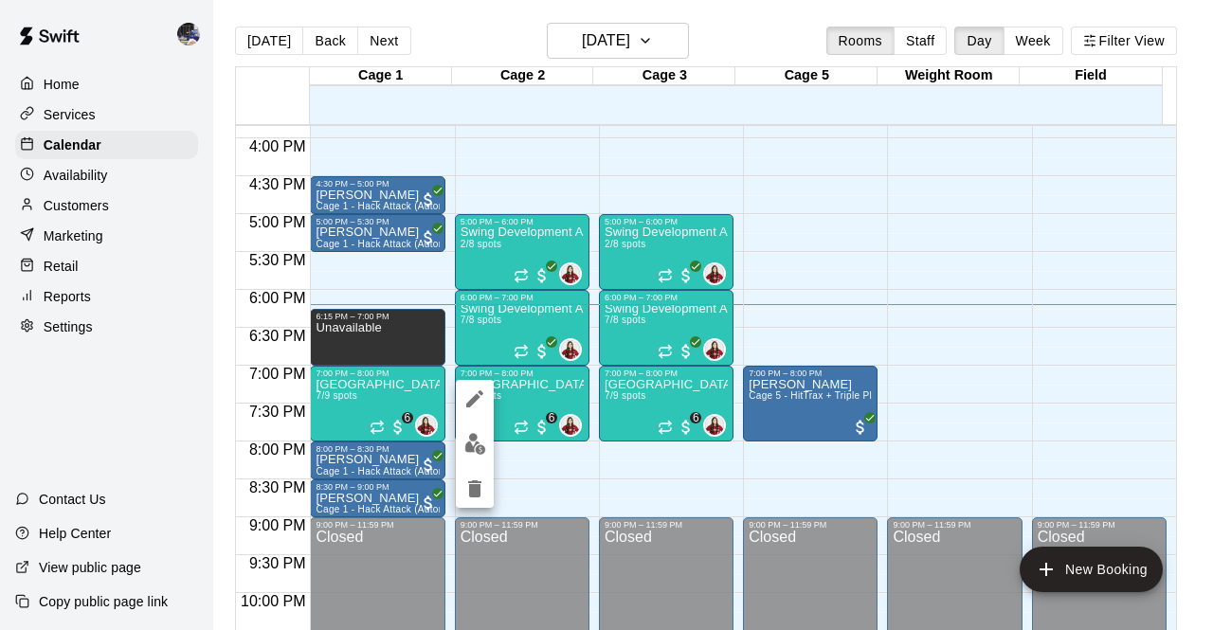
click at [531, 482] on div at bounding box center [606, 315] width 1213 height 630
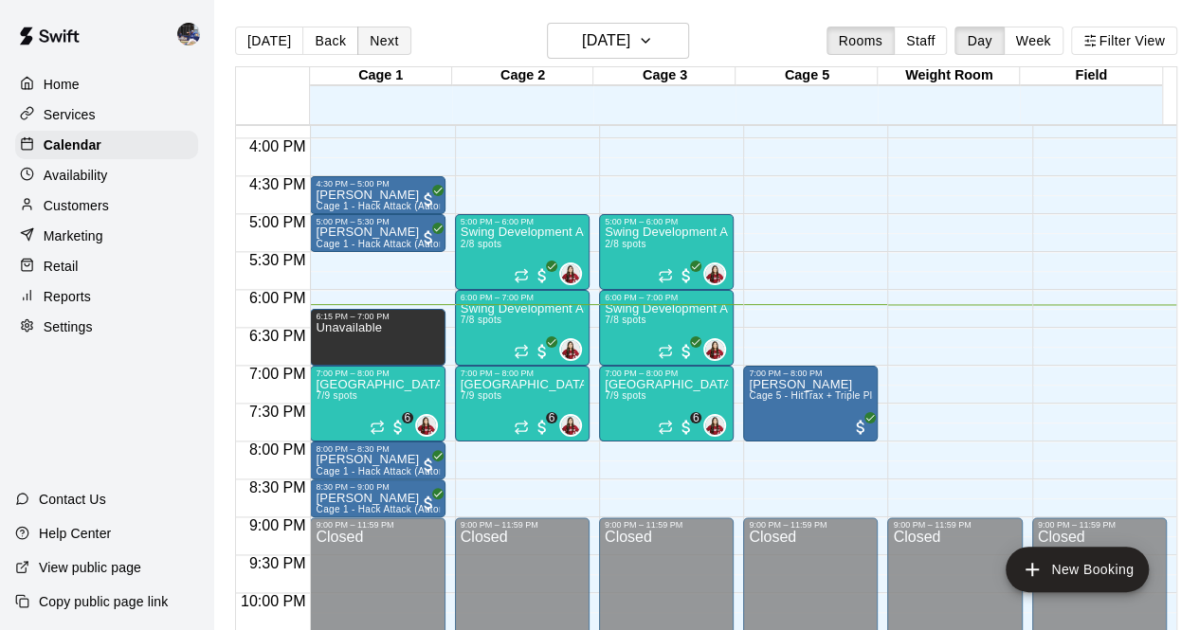
click at [372, 45] on button "Next" at bounding box center [383, 41] width 53 height 28
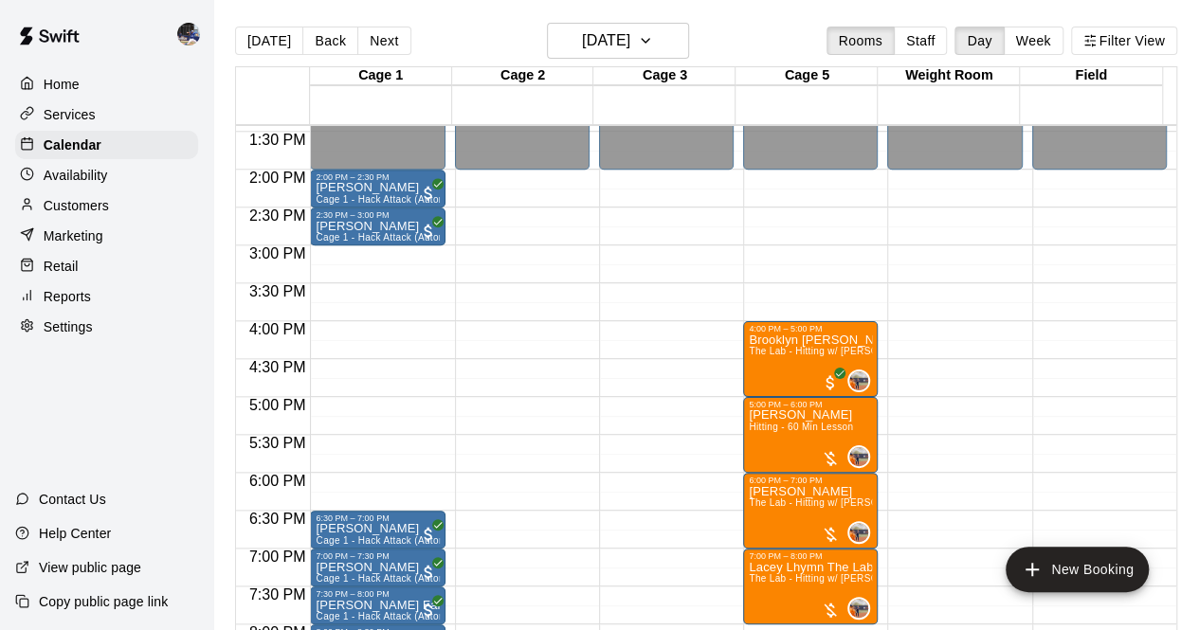
scroll to position [1015, 0]
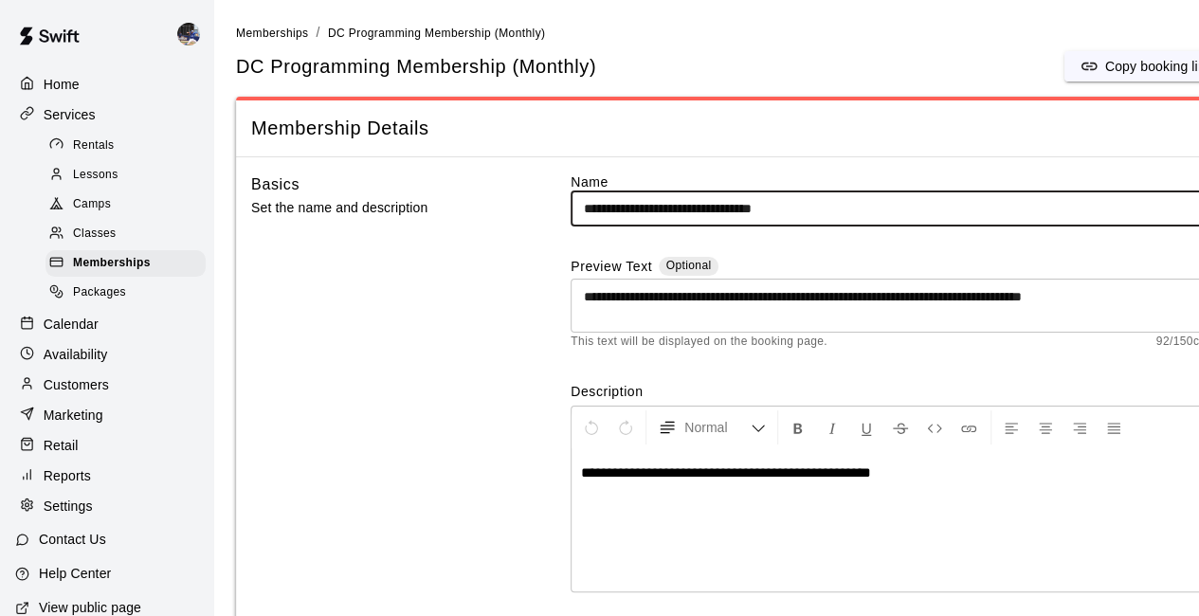
click at [97, 331] on p "Calendar" at bounding box center [71, 324] width 55 height 19
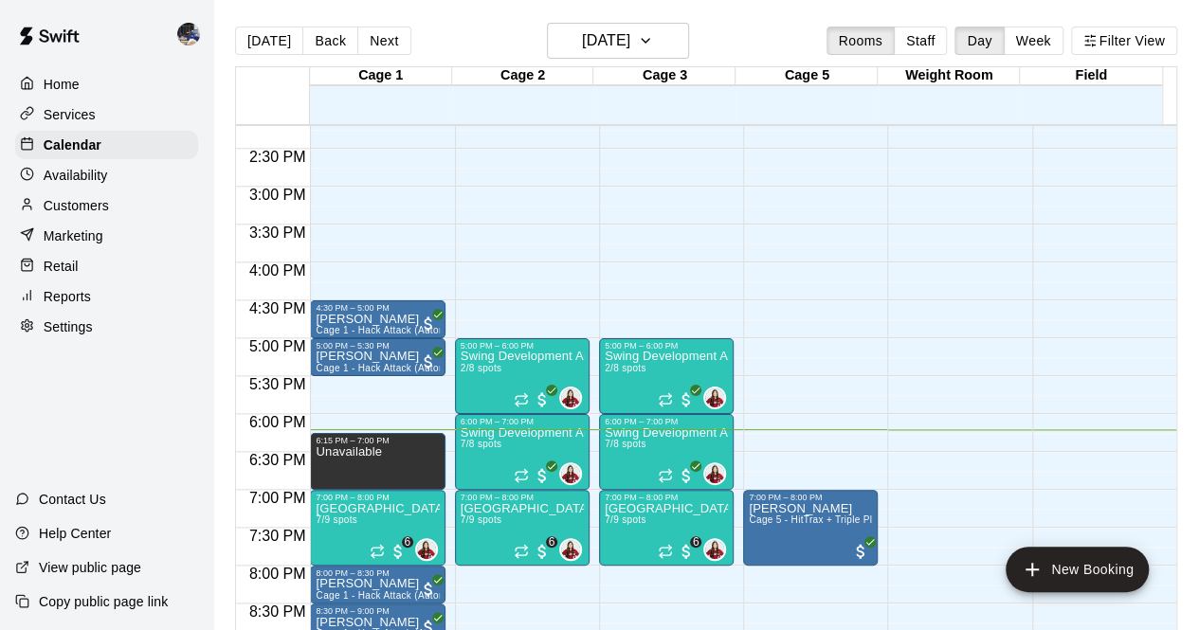
scroll to position [1075, 0]
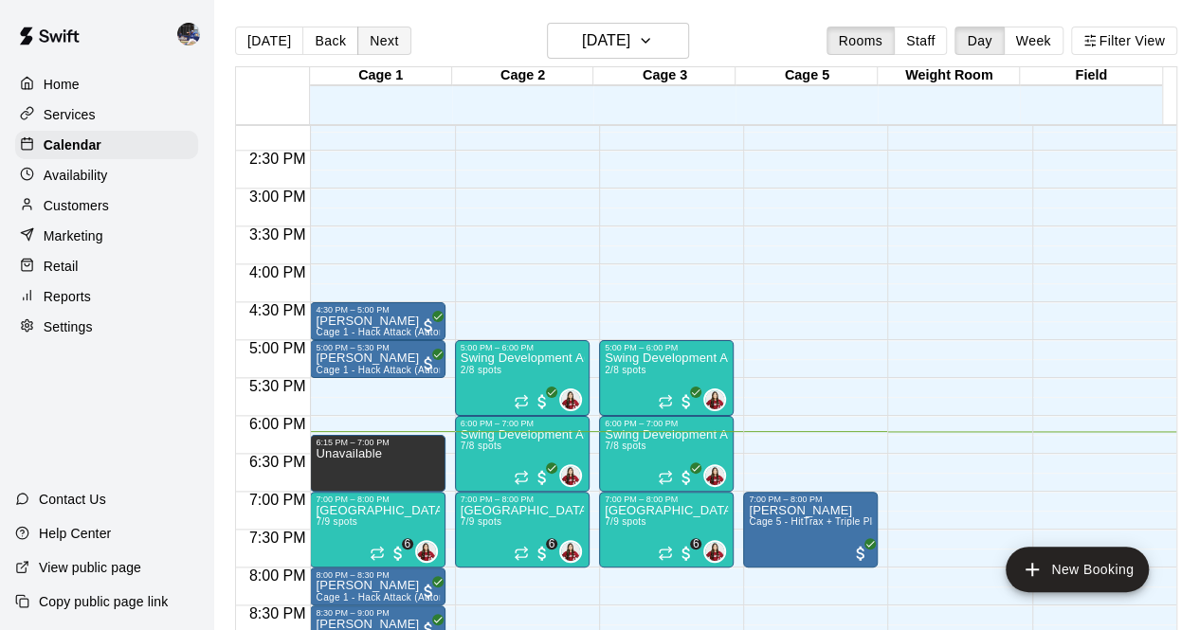
click at [373, 43] on button "Next" at bounding box center [383, 41] width 53 height 28
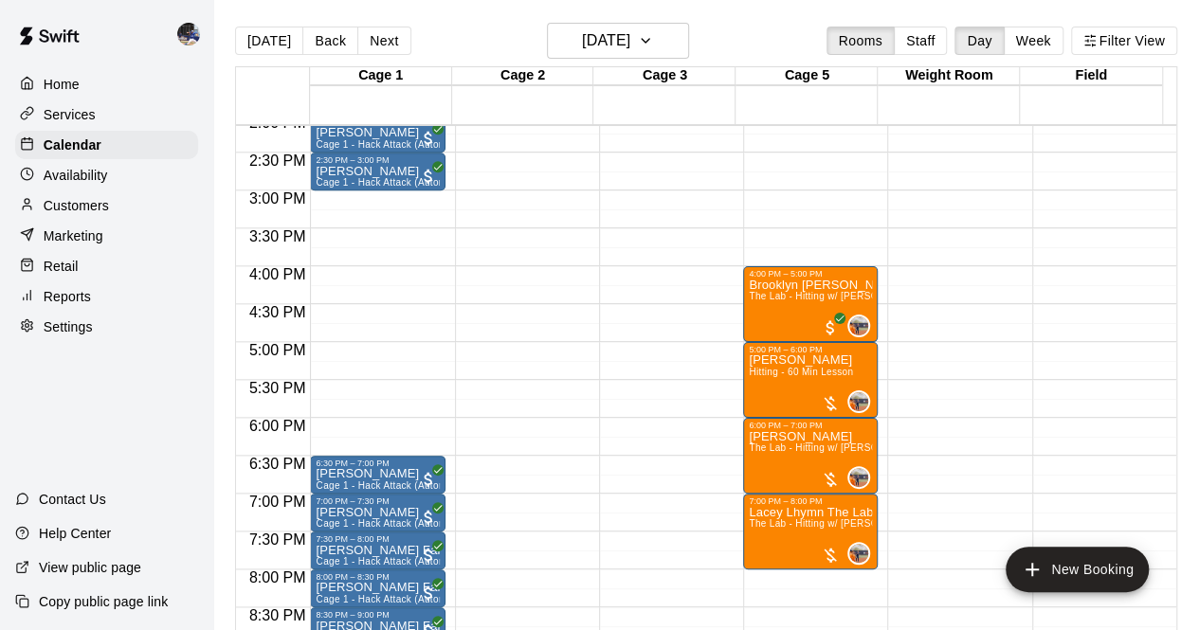
scroll to position [1073, 0]
click at [365, 48] on button "Next" at bounding box center [383, 41] width 53 height 28
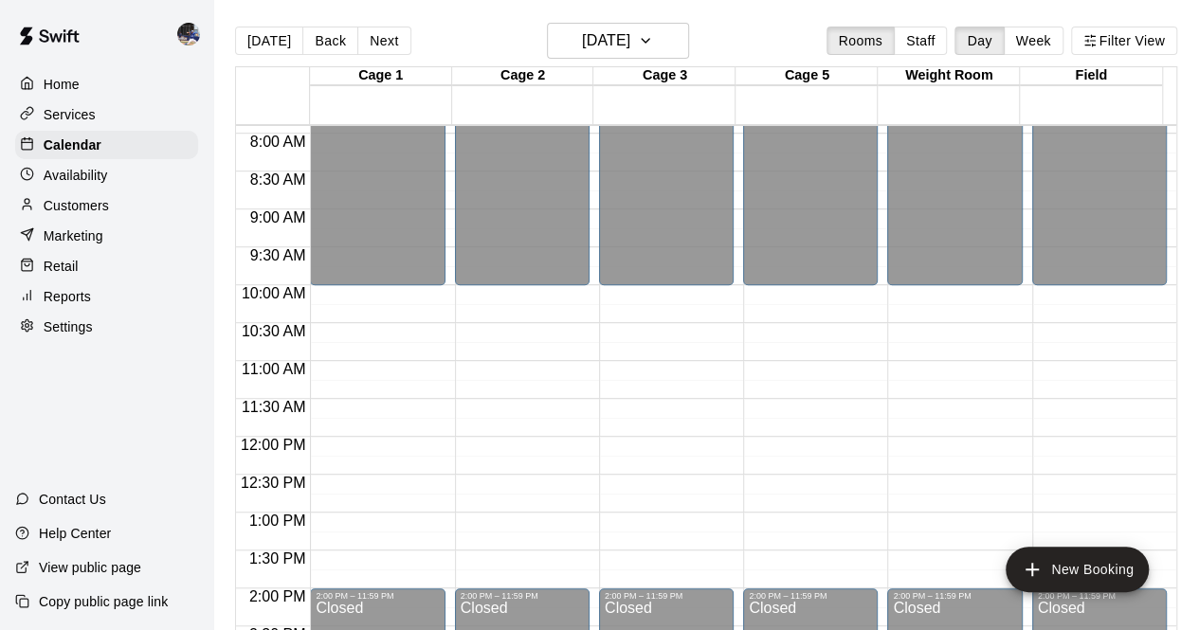
scroll to position [599, 0]
click at [373, 53] on button "Next" at bounding box center [383, 41] width 53 height 28
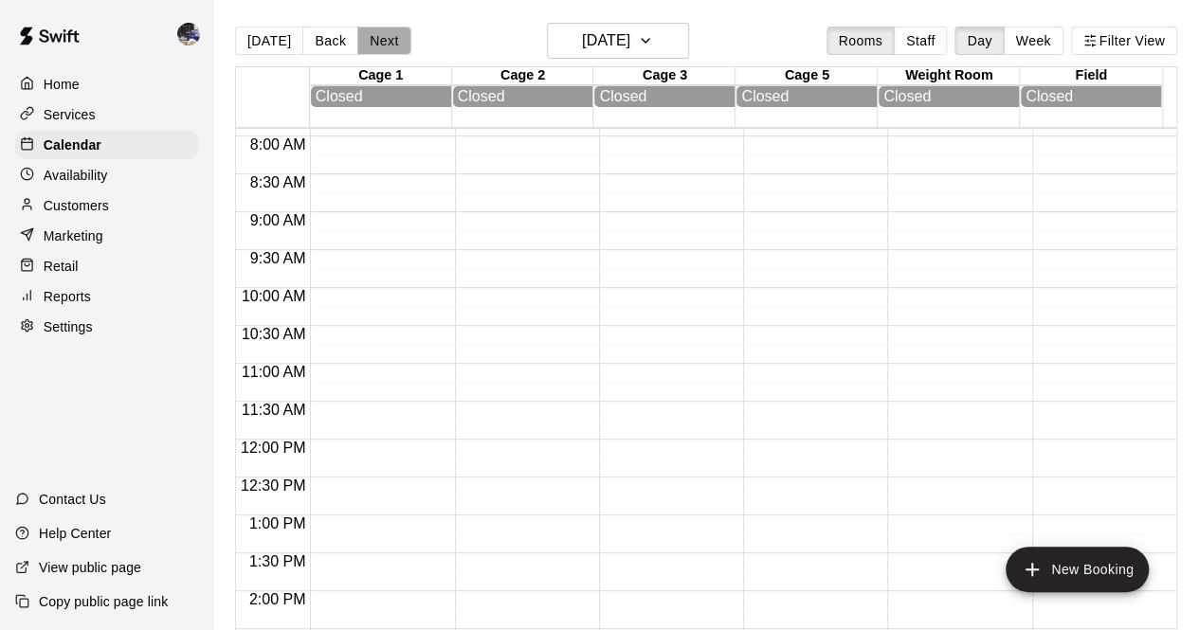
click at [379, 46] on button "Next" at bounding box center [383, 41] width 53 height 28
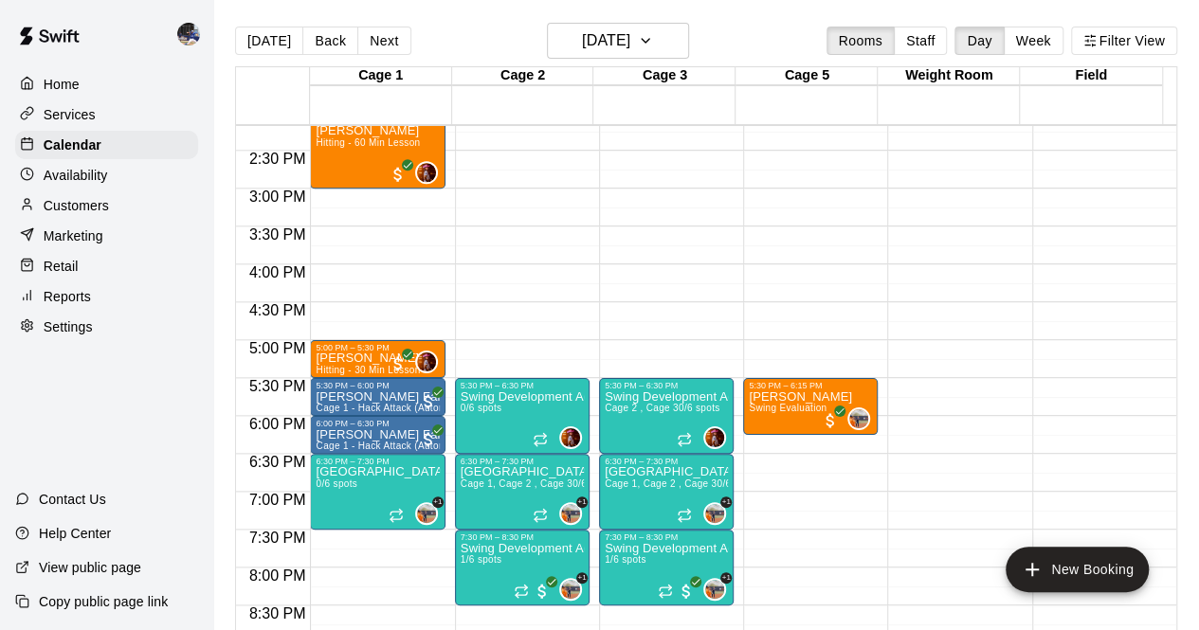
scroll to position [1074, 0]
click at [383, 41] on button "Next" at bounding box center [383, 41] width 53 height 28
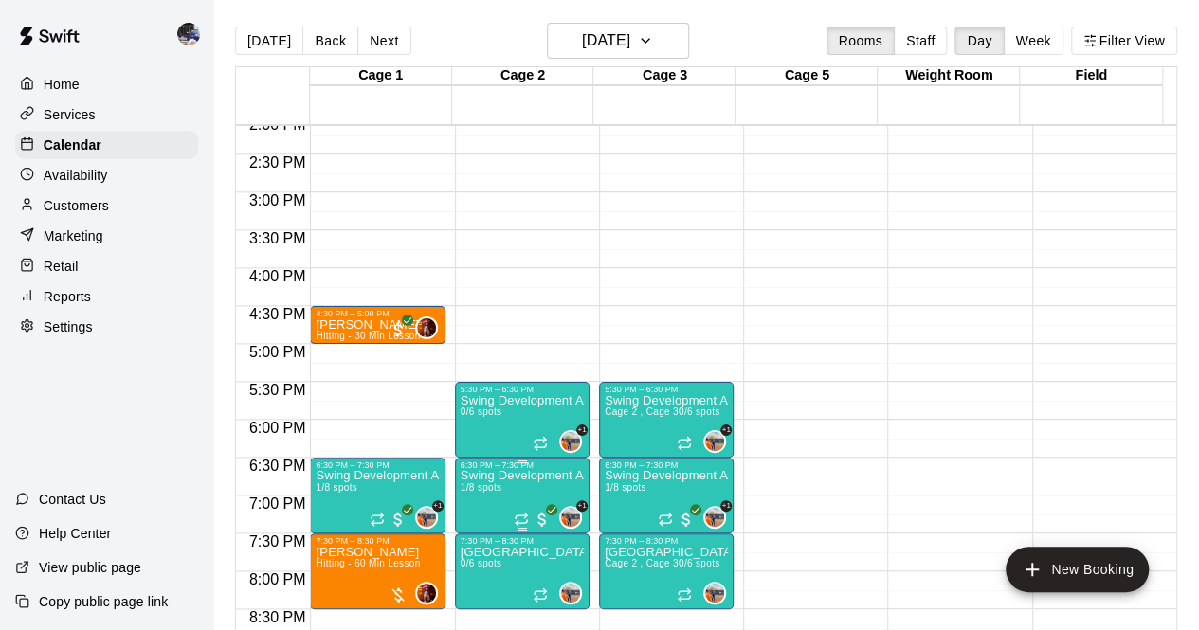
scroll to position [1069, 0]
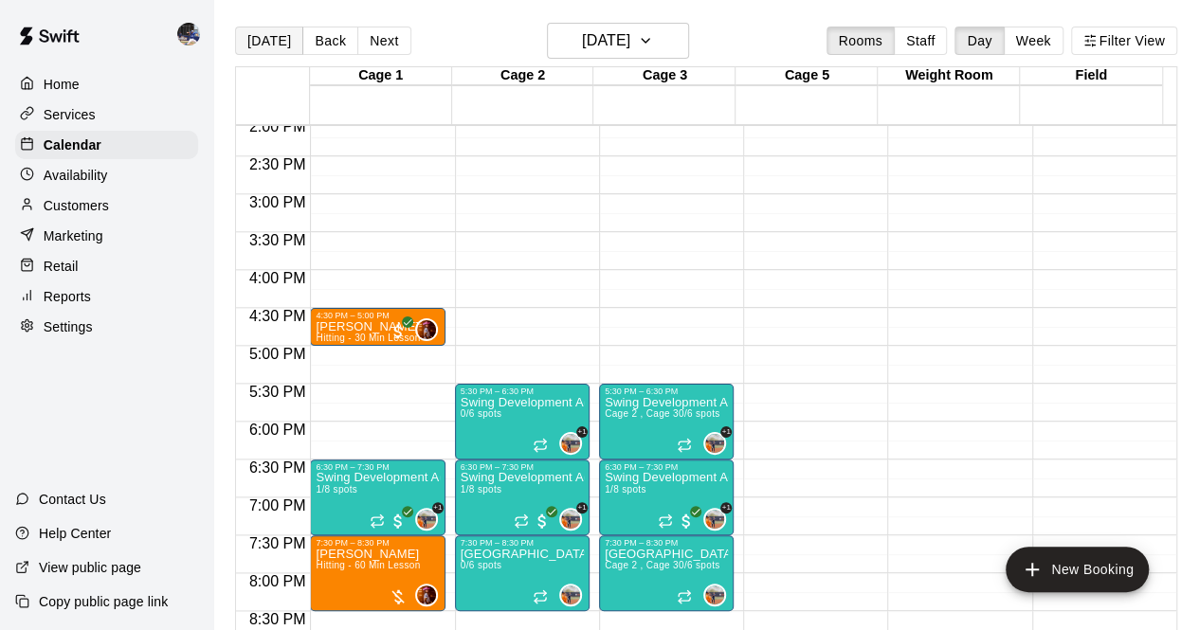
click at [257, 48] on button "[DATE]" at bounding box center [269, 41] width 68 height 28
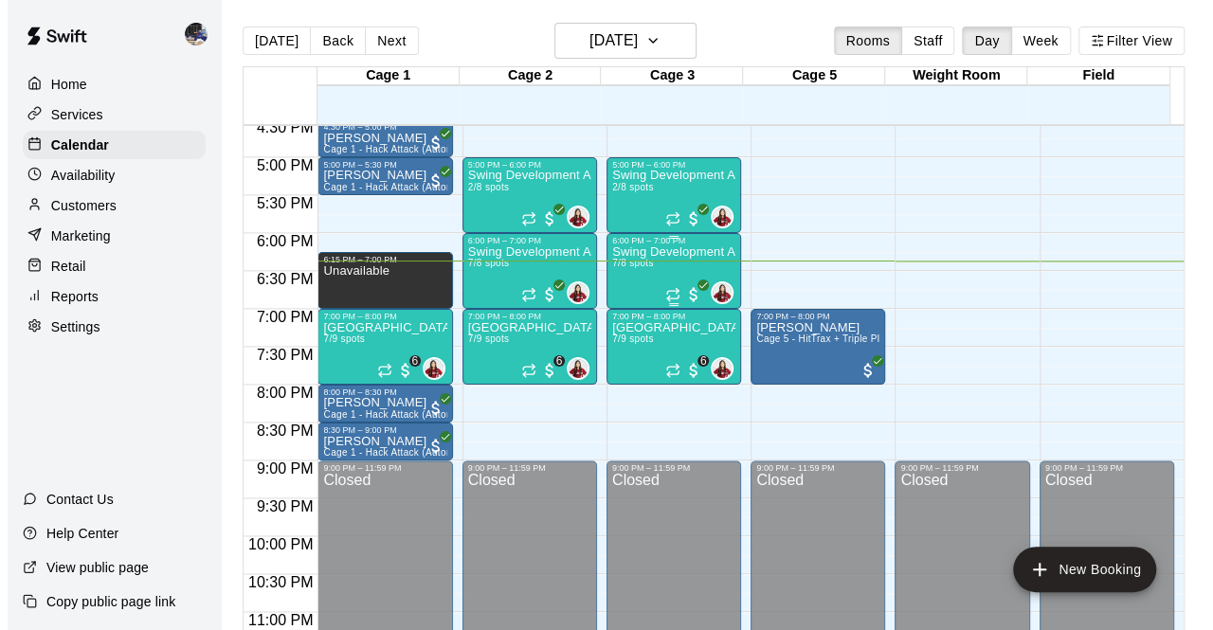
scroll to position [1259, 0]
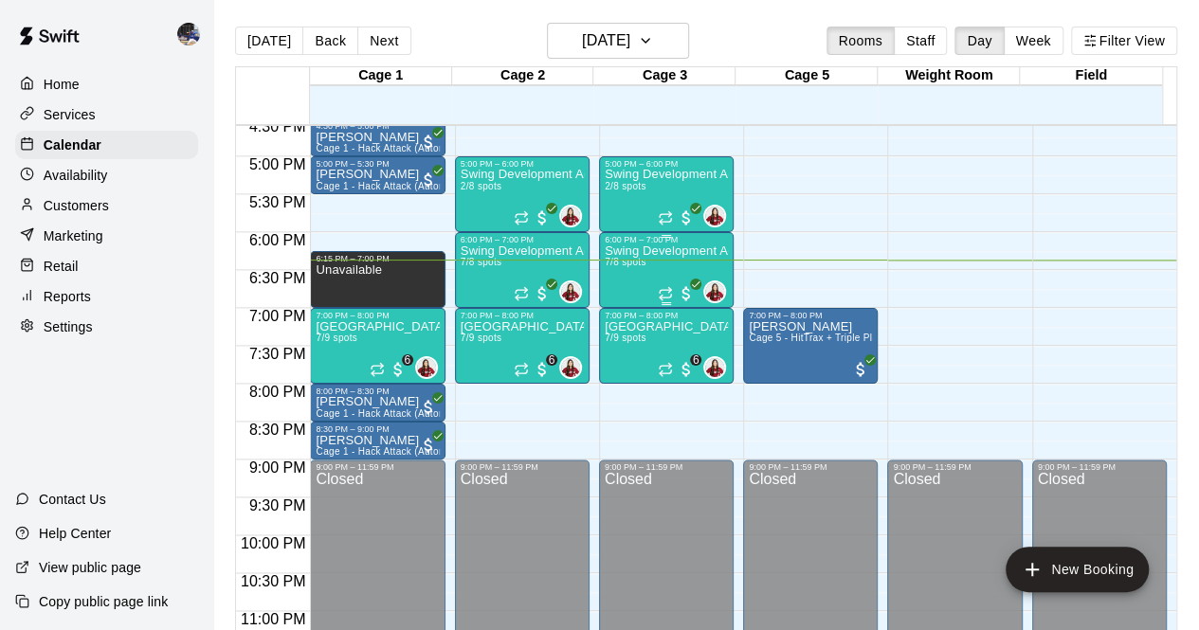
click at [660, 261] on div "Swing Development Academy 12U/14U 7/8 spots" at bounding box center [666, 560] width 123 height 630
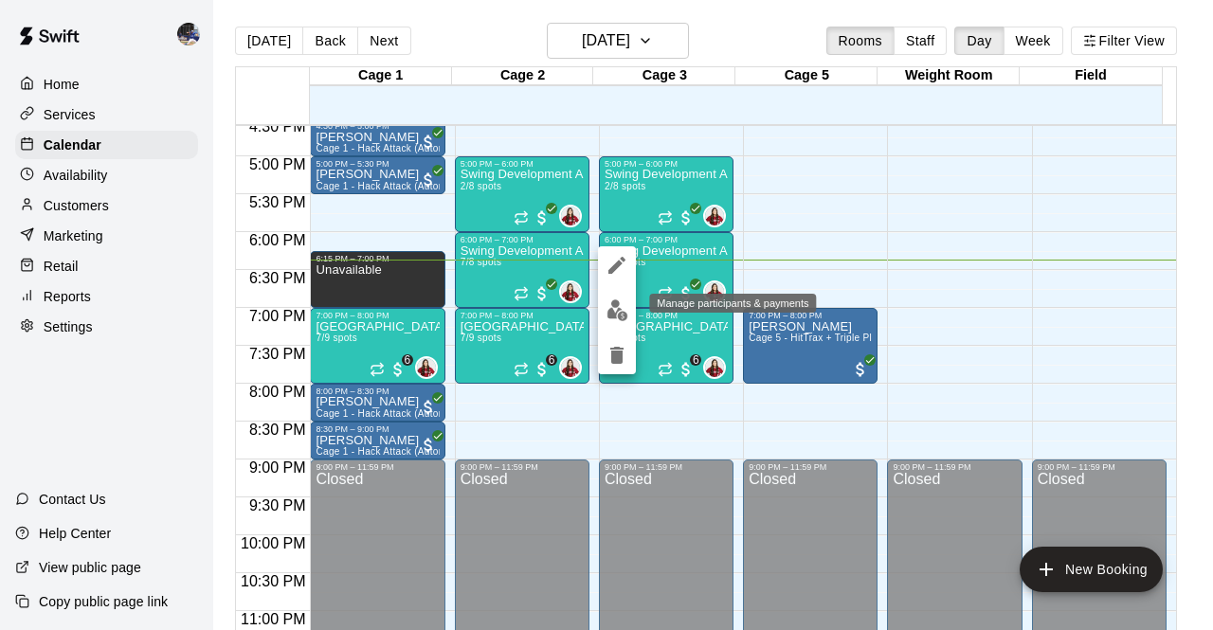
click at [613, 315] on img "edit" at bounding box center [618, 311] width 22 height 22
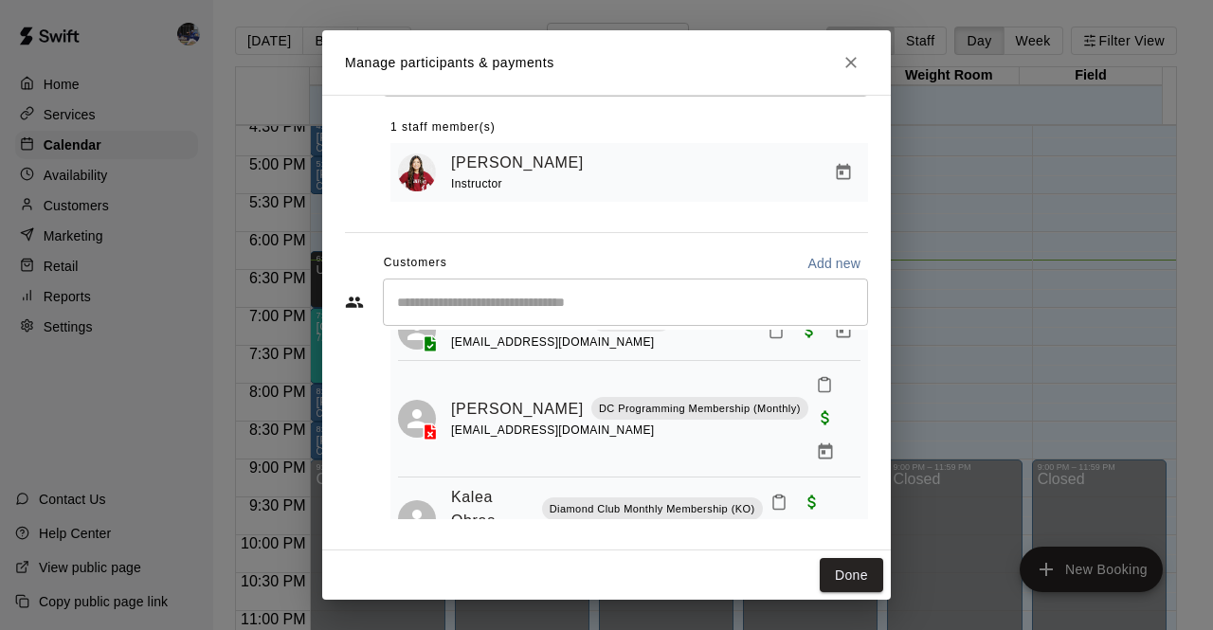
scroll to position [203, 0]
